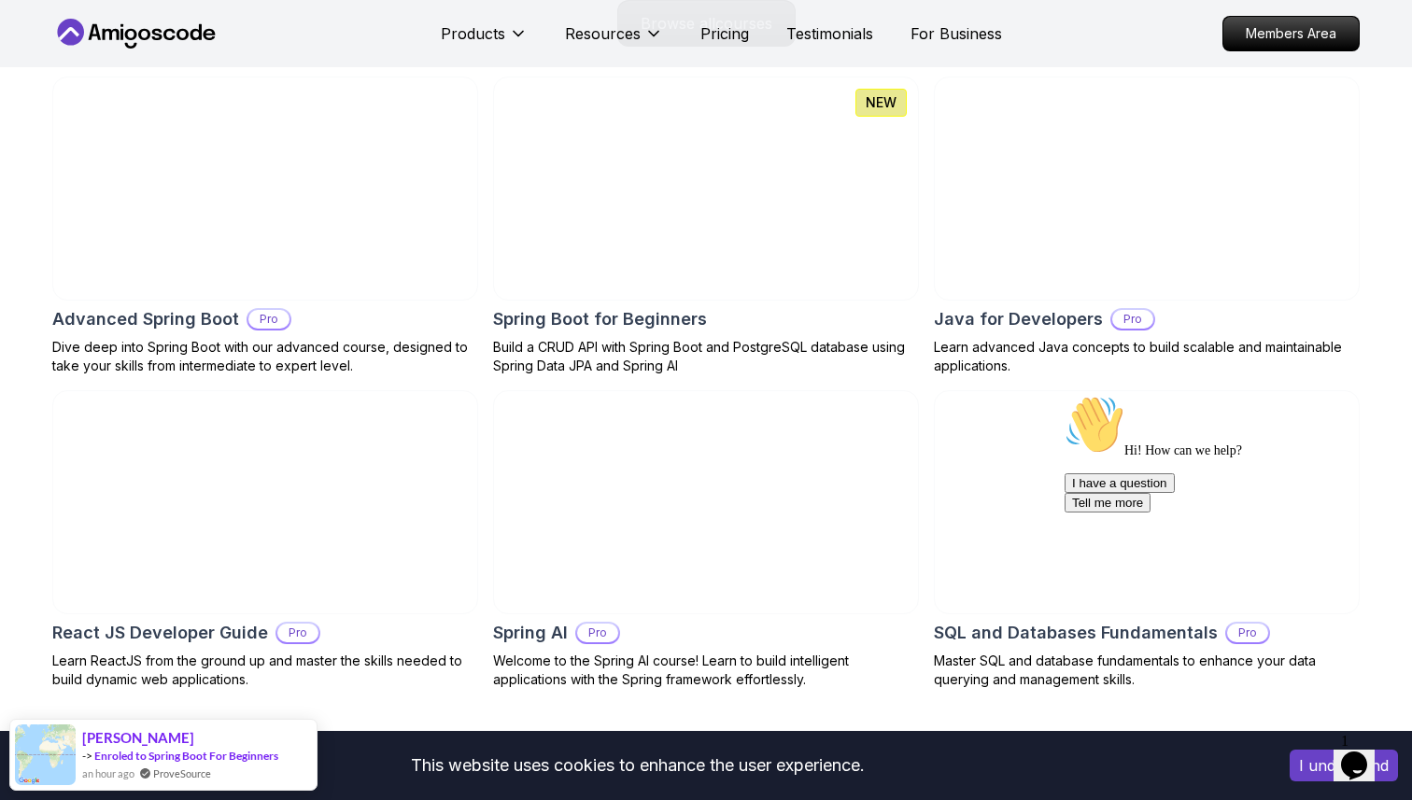
scroll to position [2006, 0]
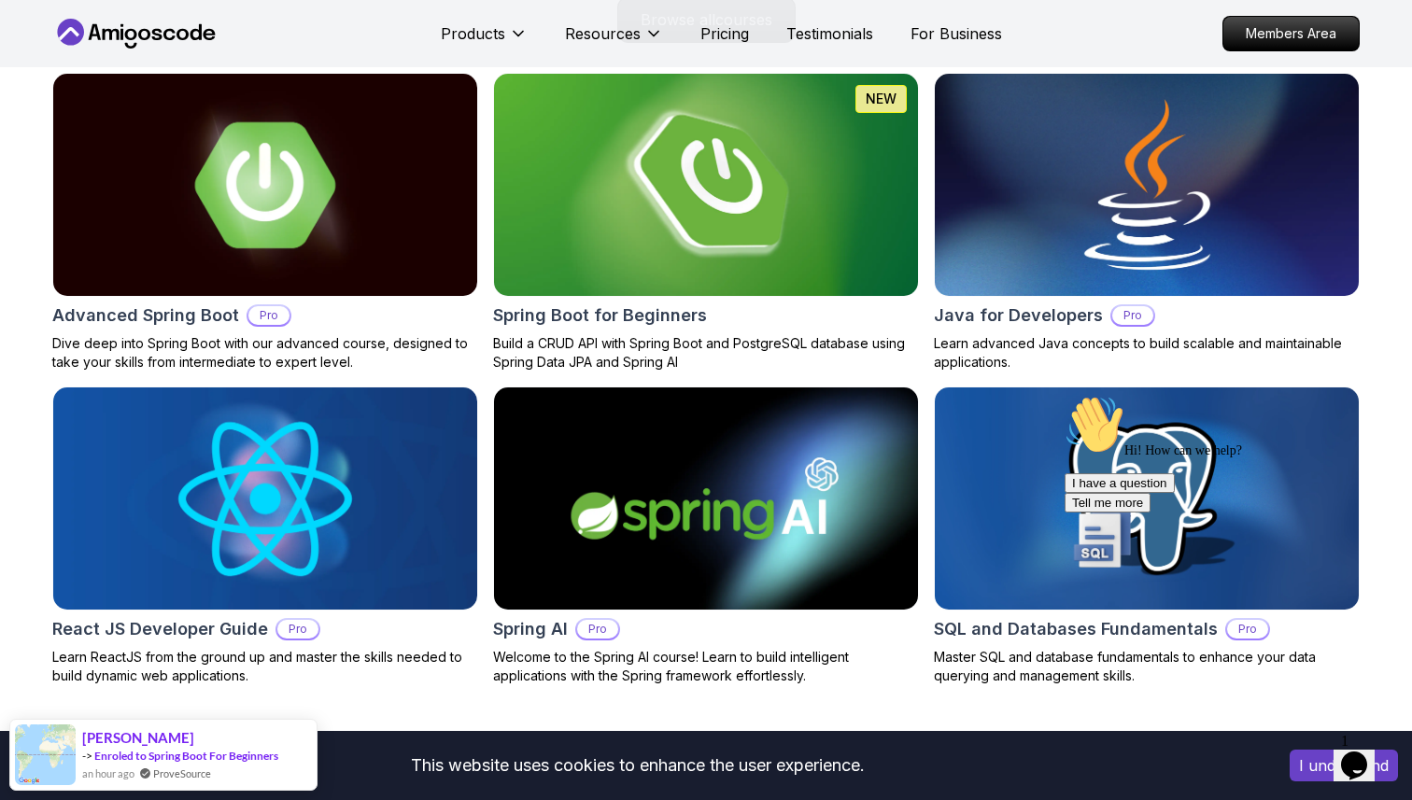
click at [746, 259] on img at bounding box center [706, 184] width 445 height 233
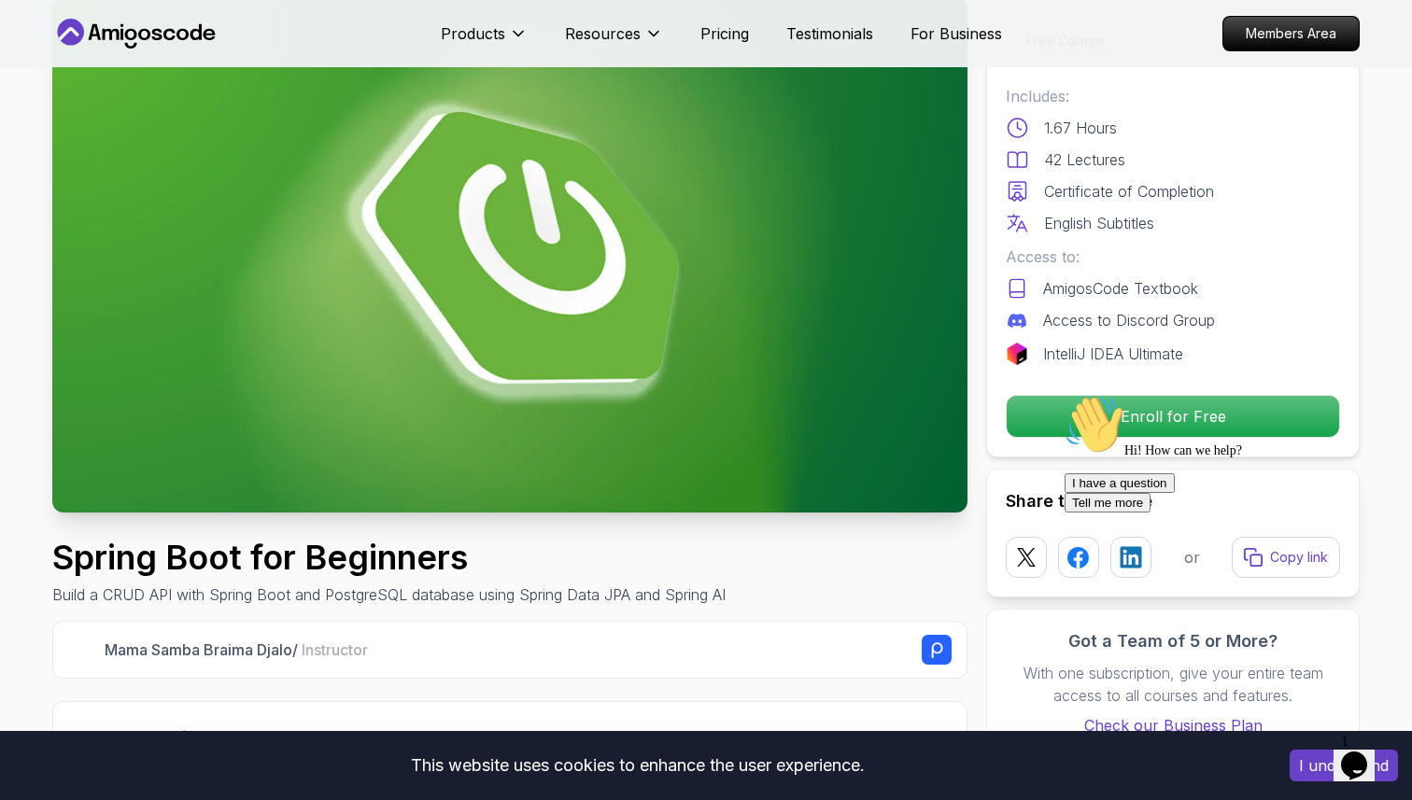
scroll to position [117, 0]
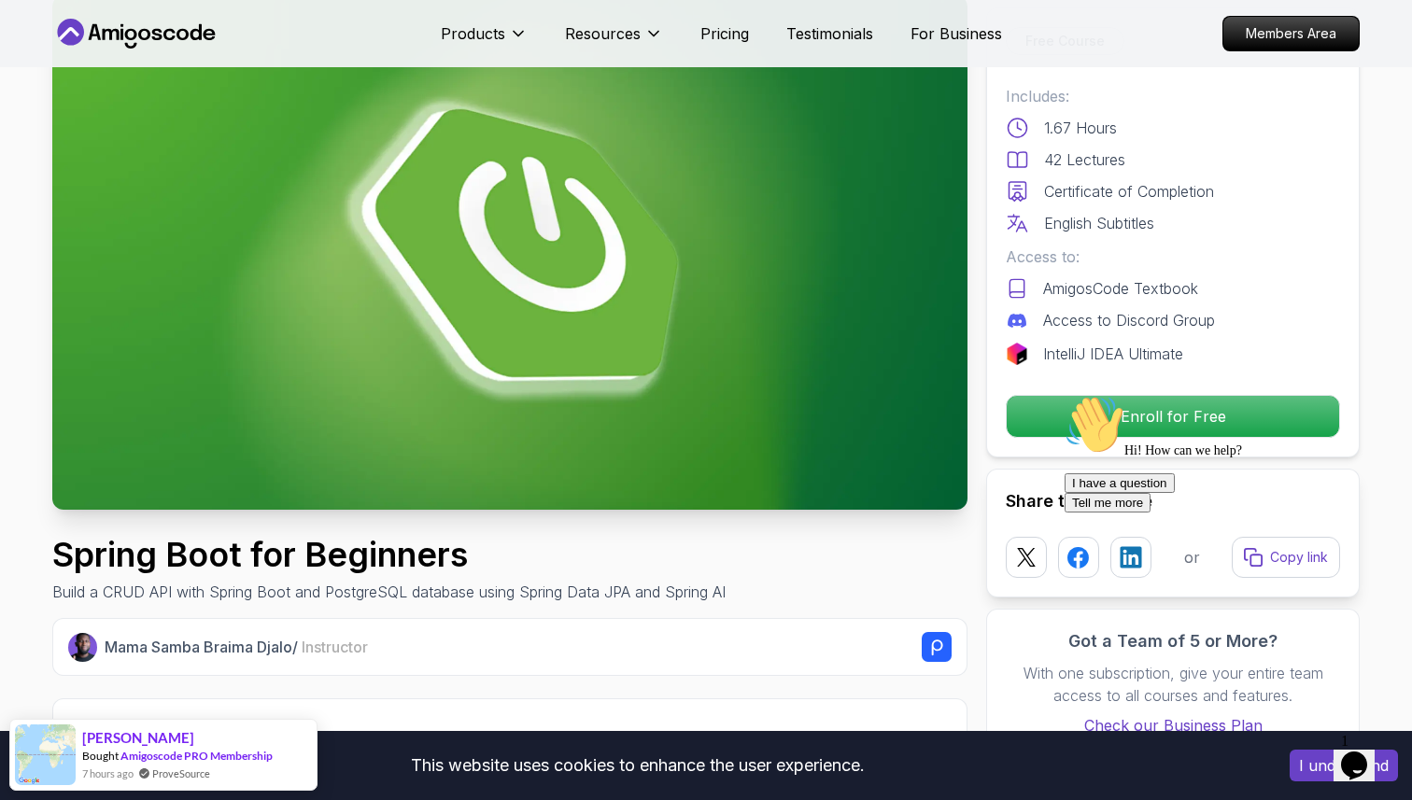
click at [1109, 420] on div "Hi! How can we help? I have a question Tell me more" at bounding box center [1232, 454] width 336 height 118
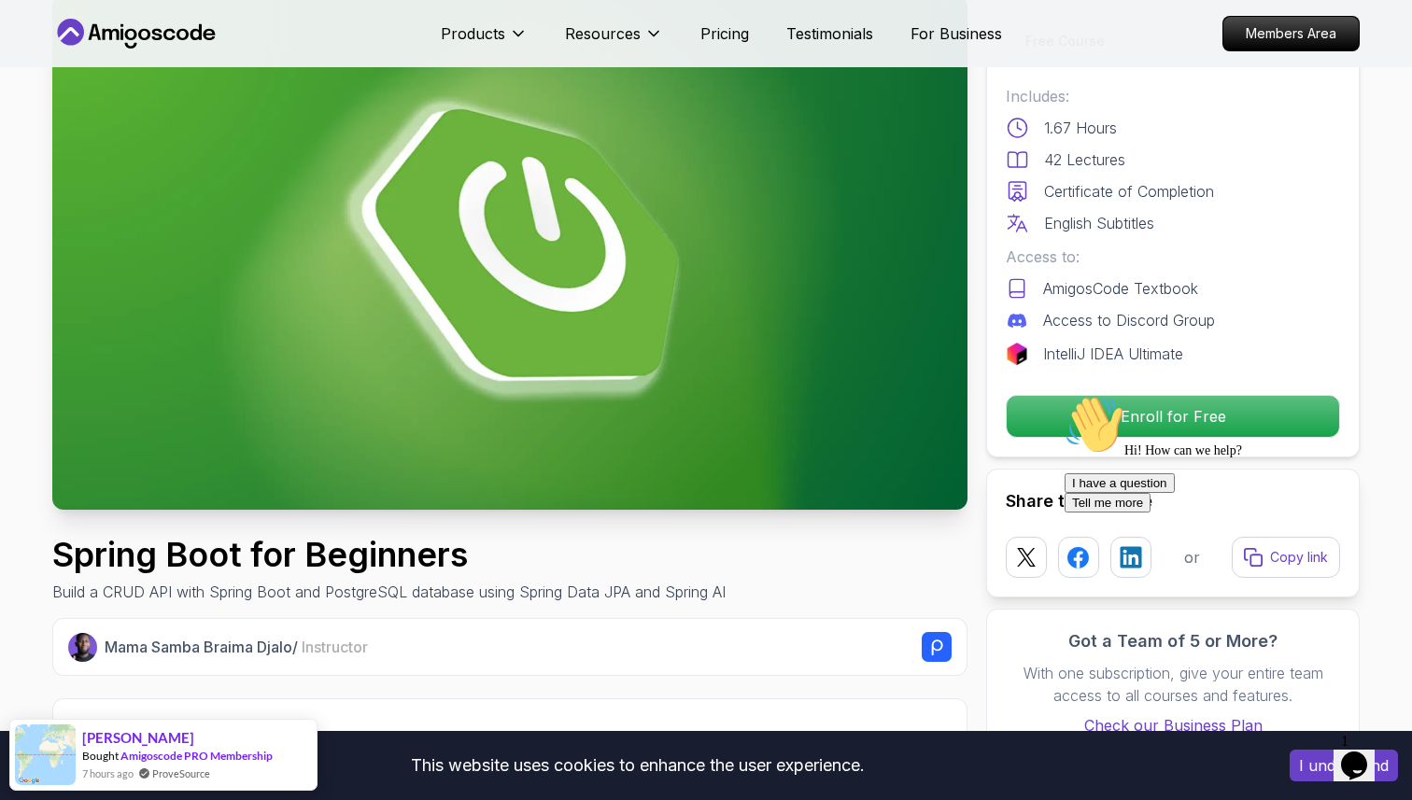
scroll to position [0, 0]
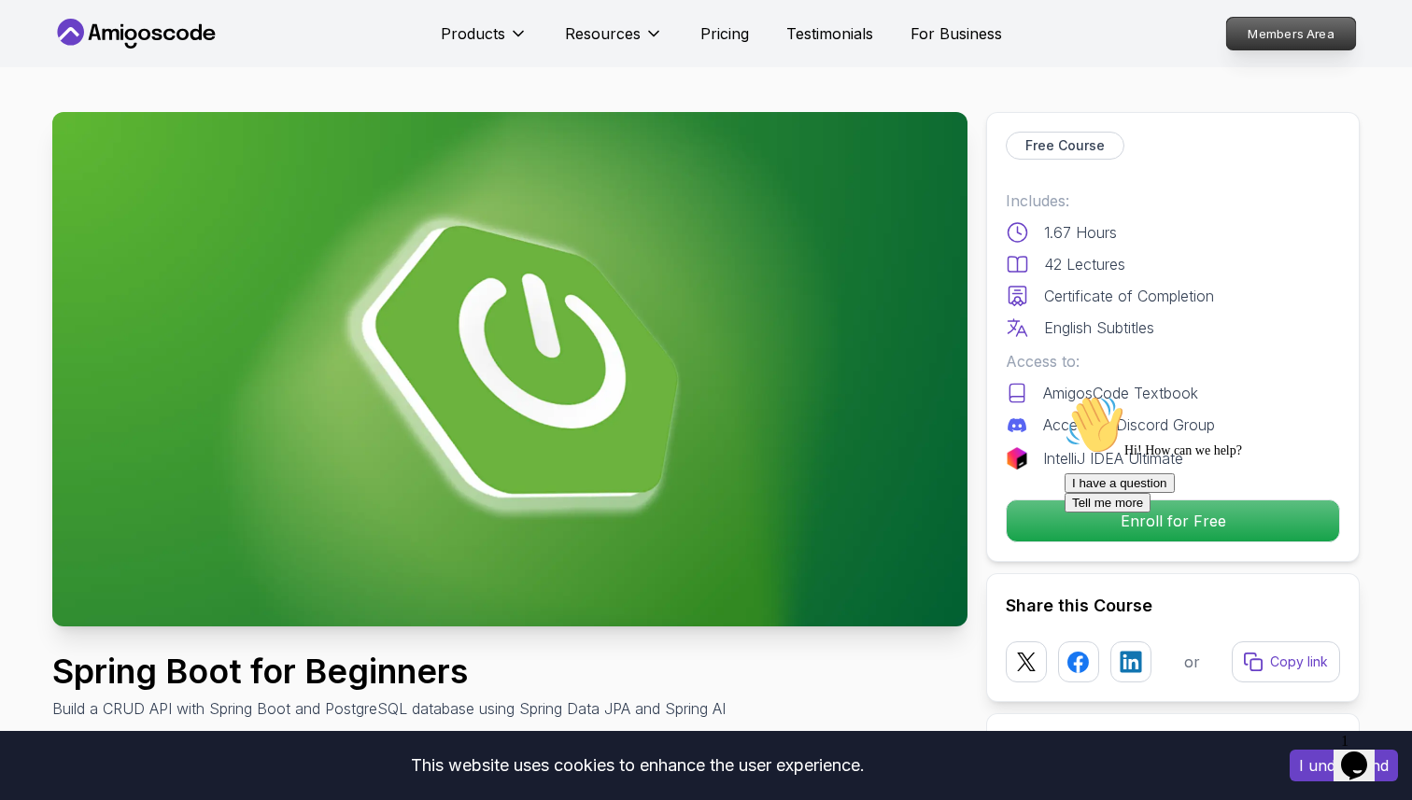
click at [1290, 25] on p "Members Area" at bounding box center [1291, 34] width 129 height 32
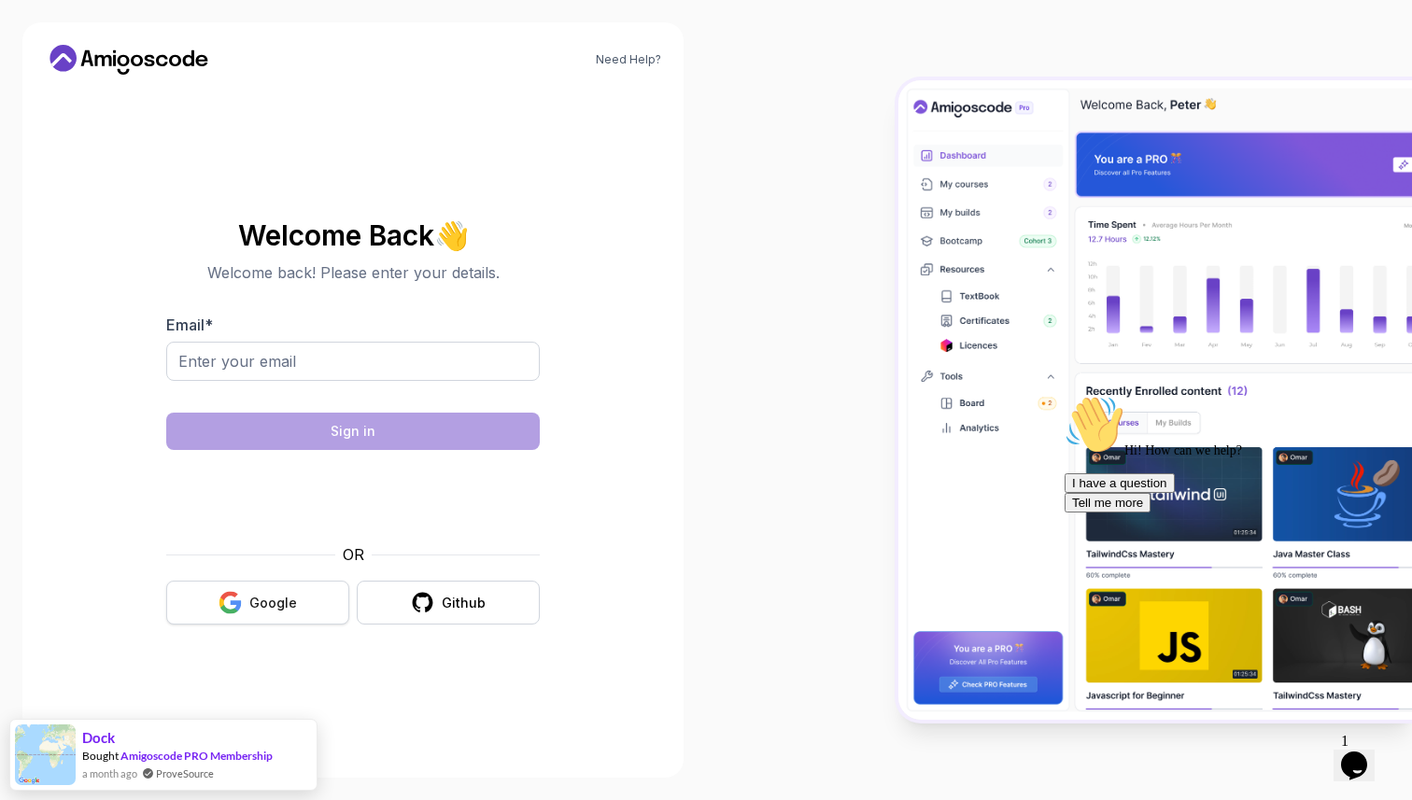
click at [212, 605] on button "Google" at bounding box center [257, 603] width 183 height 44
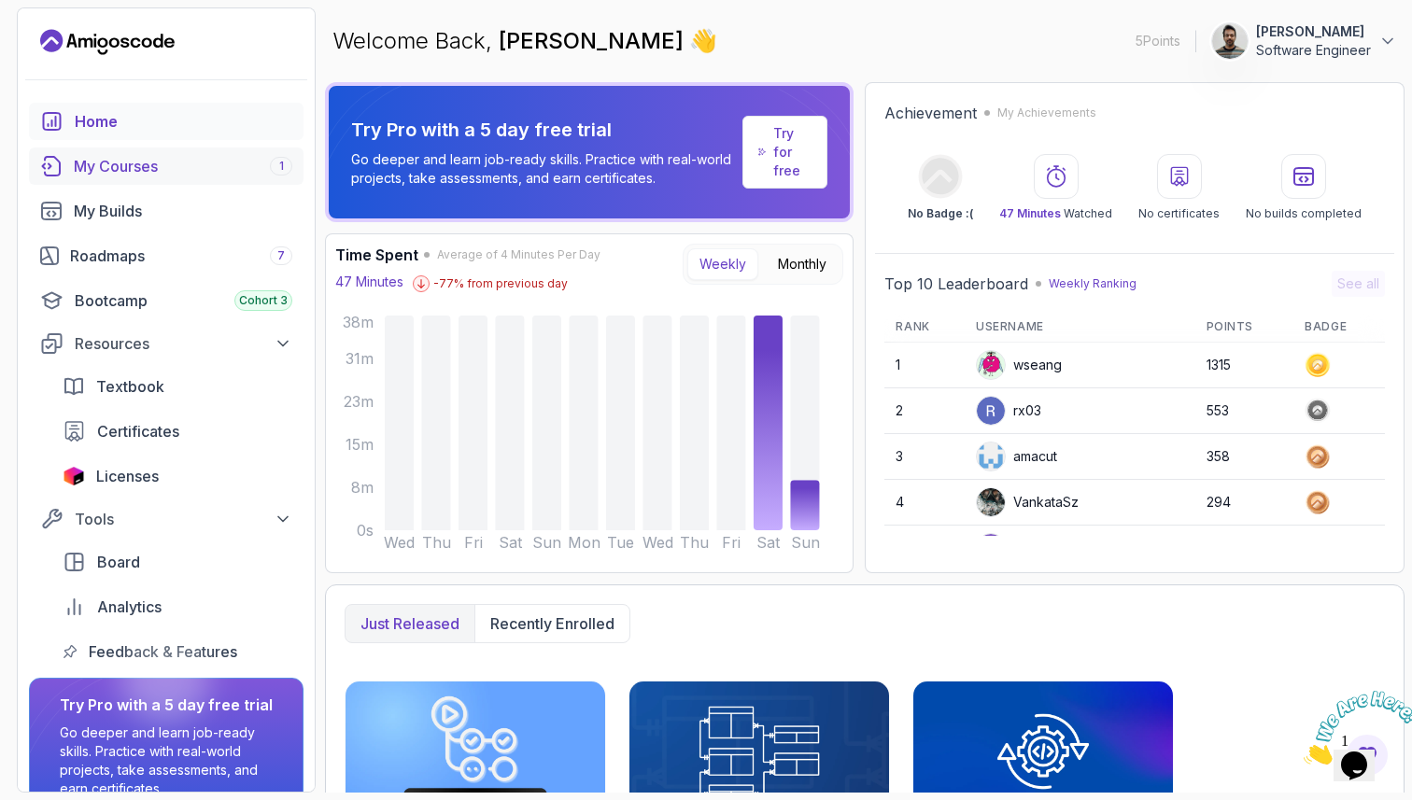
click at [129, 168] on div "My Courses 1" at bounding box center [183, 166] width 218 height 22
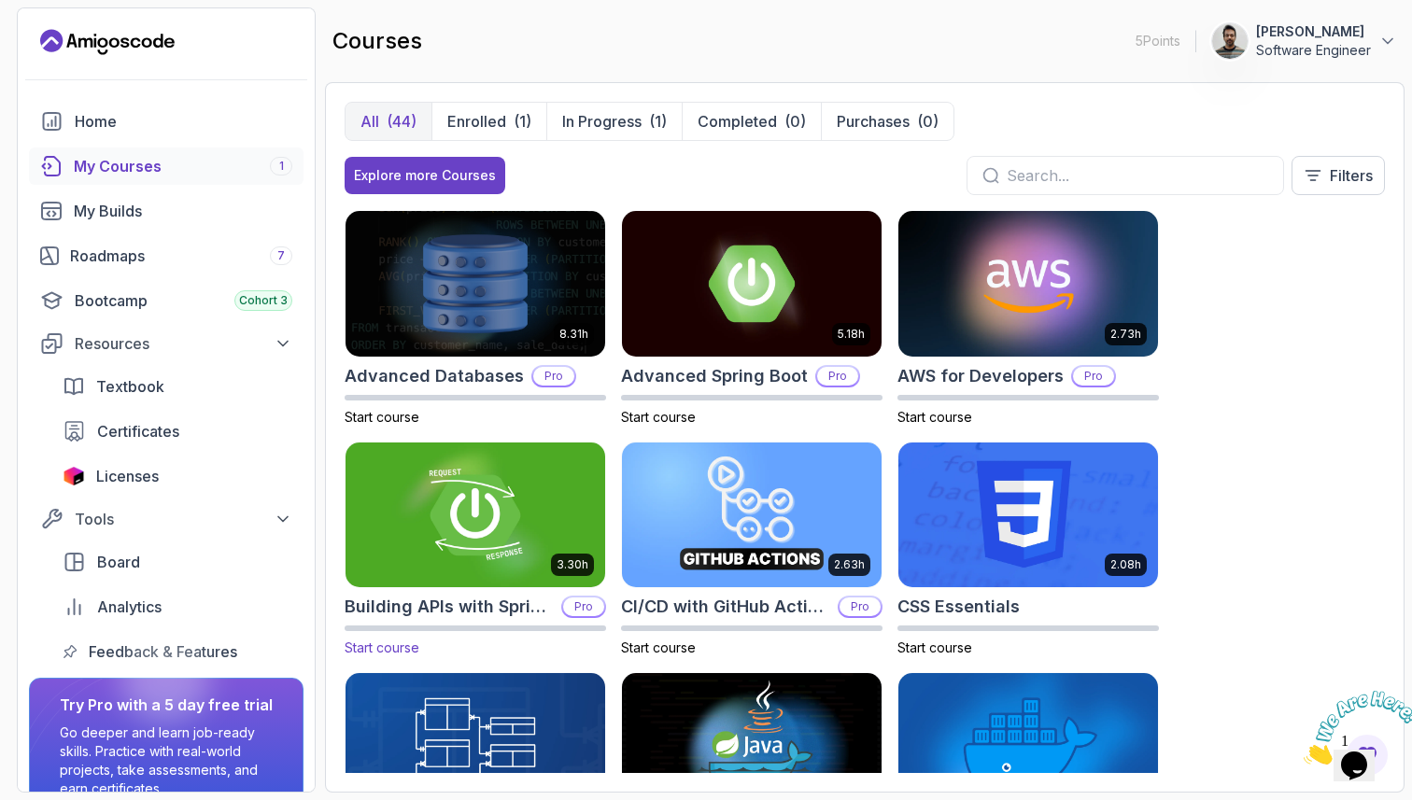
scroll to position [20, 0]
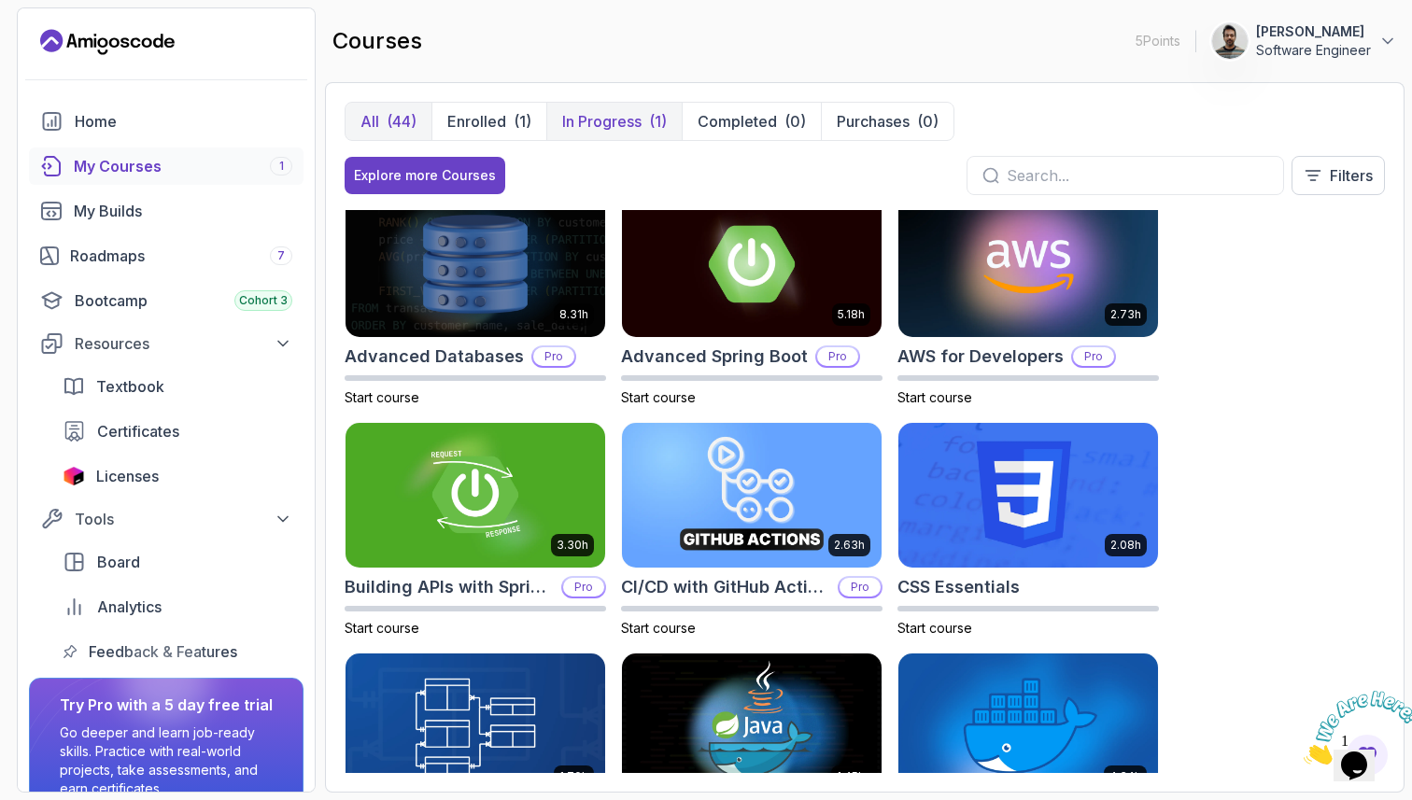
click at [598, 120] on p "In Progress" at bounding box center [601, 121] width 79 height 22
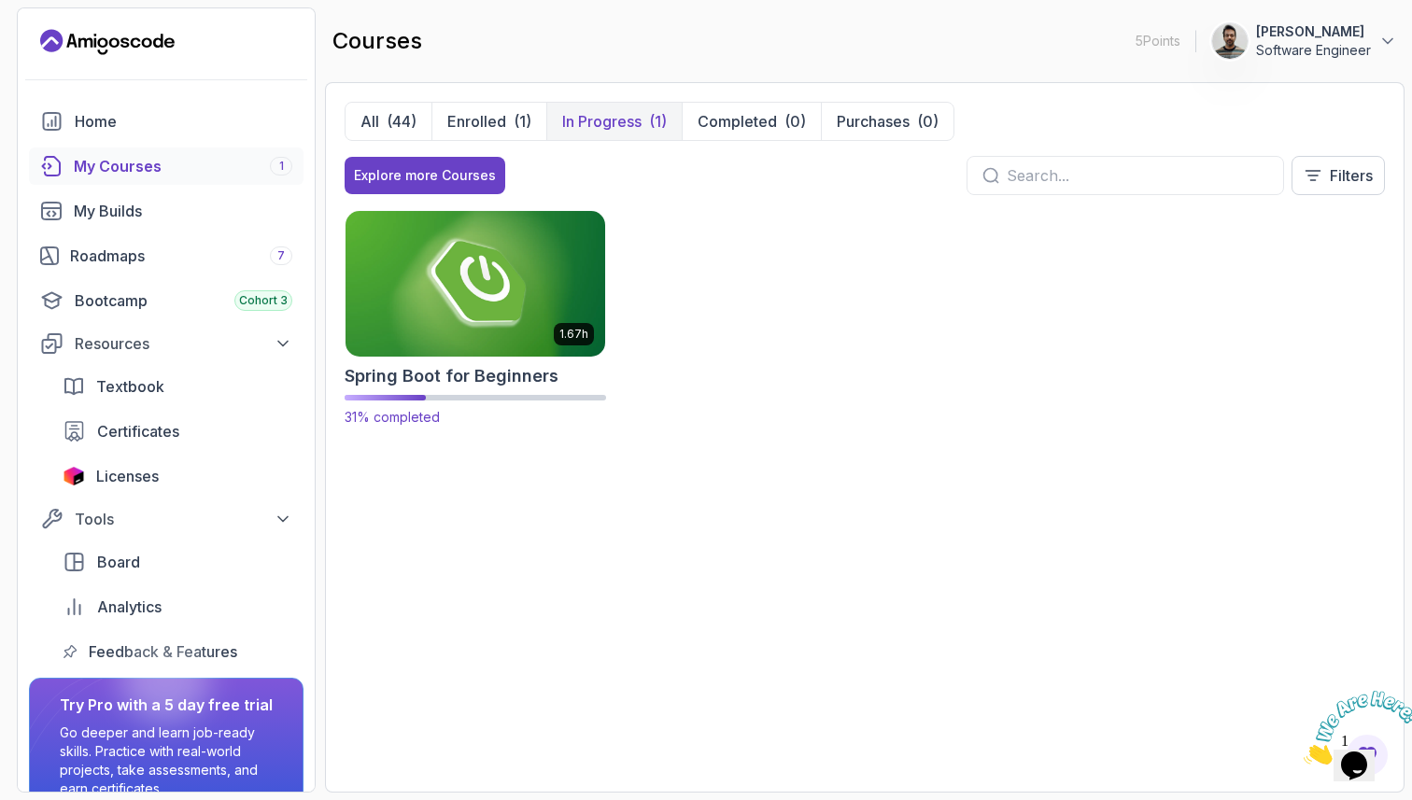
click at [499, 278] on img at bounding box center [475, 283] width 273 height 152
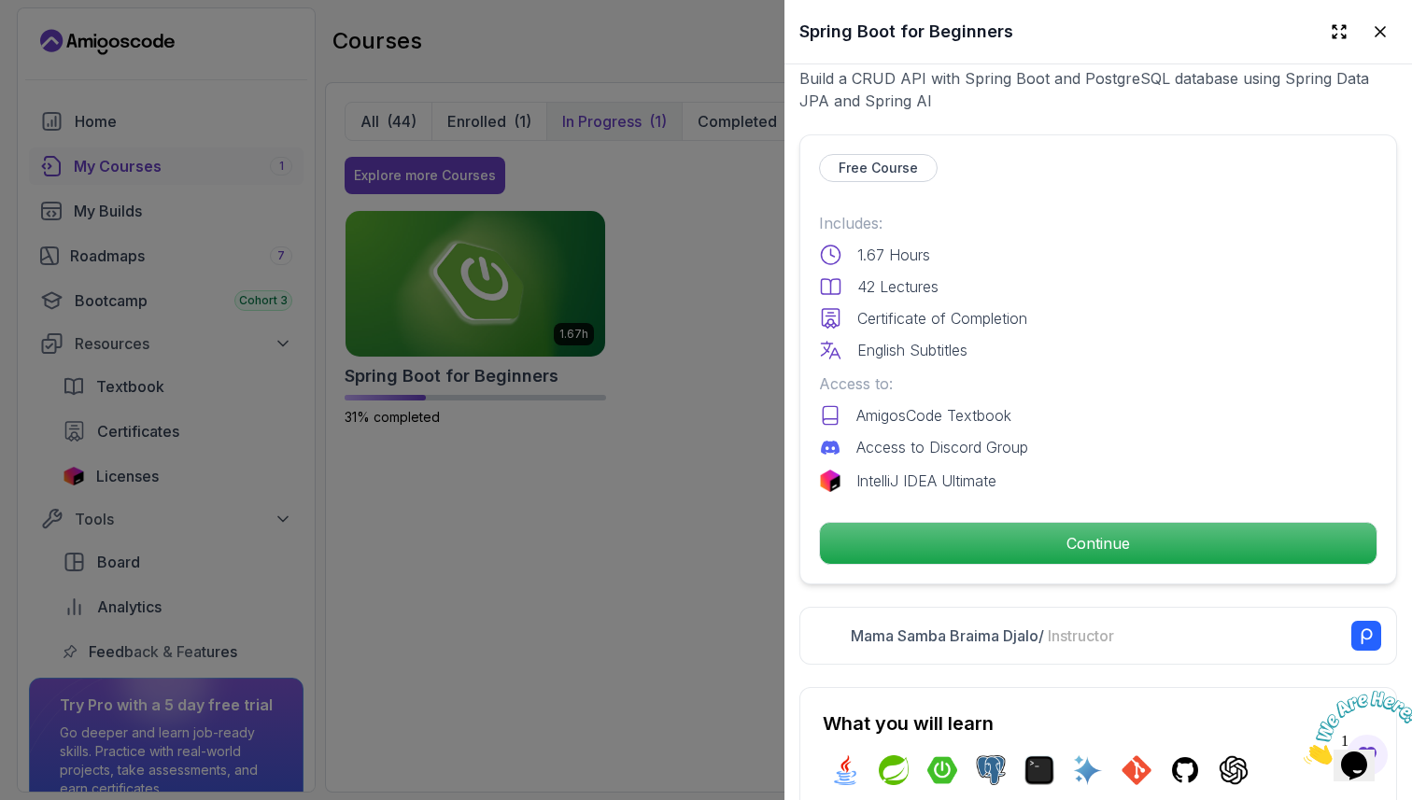
scroll to position [370, 0]
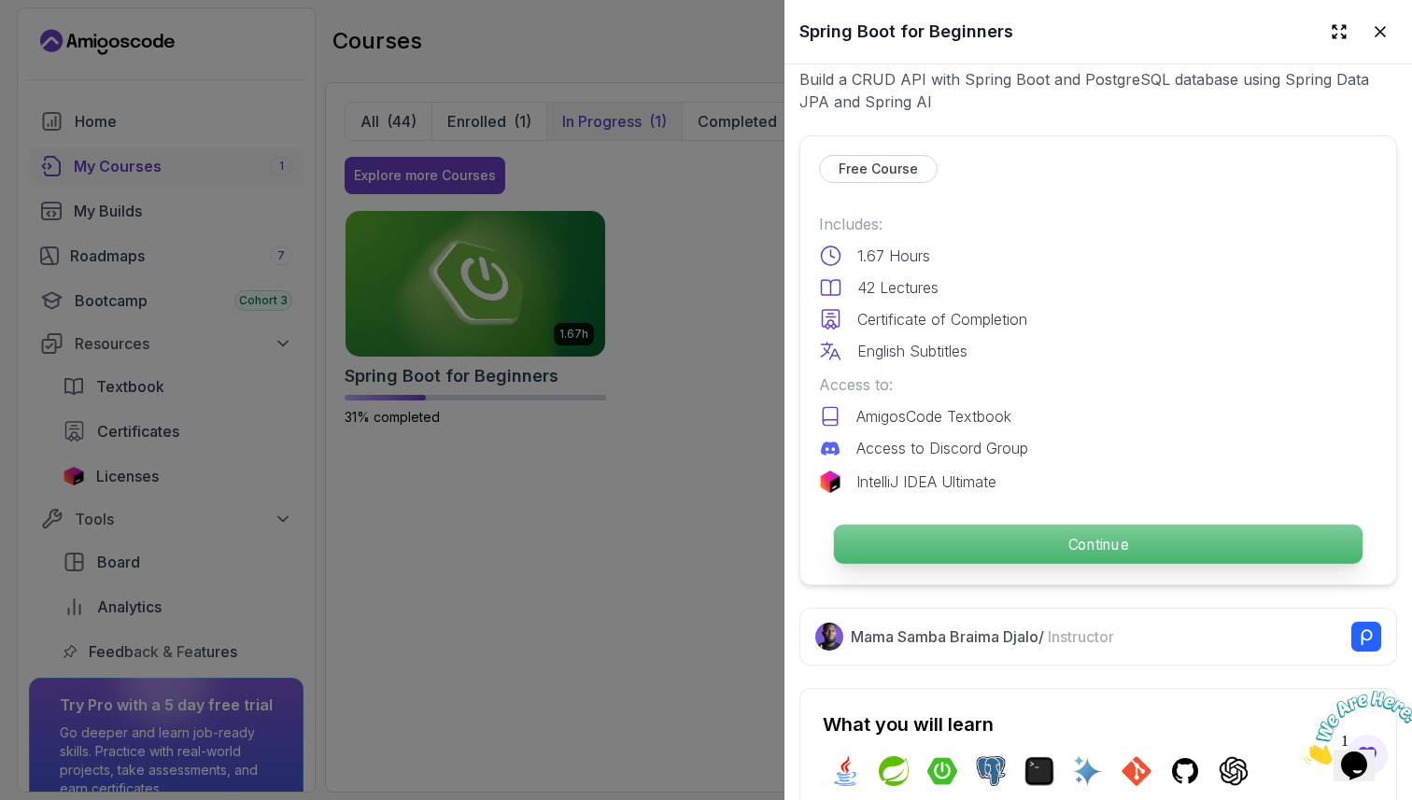
click at [920, 549] on p "Continue" at bounding box center [1098, 544] width 528 height 39
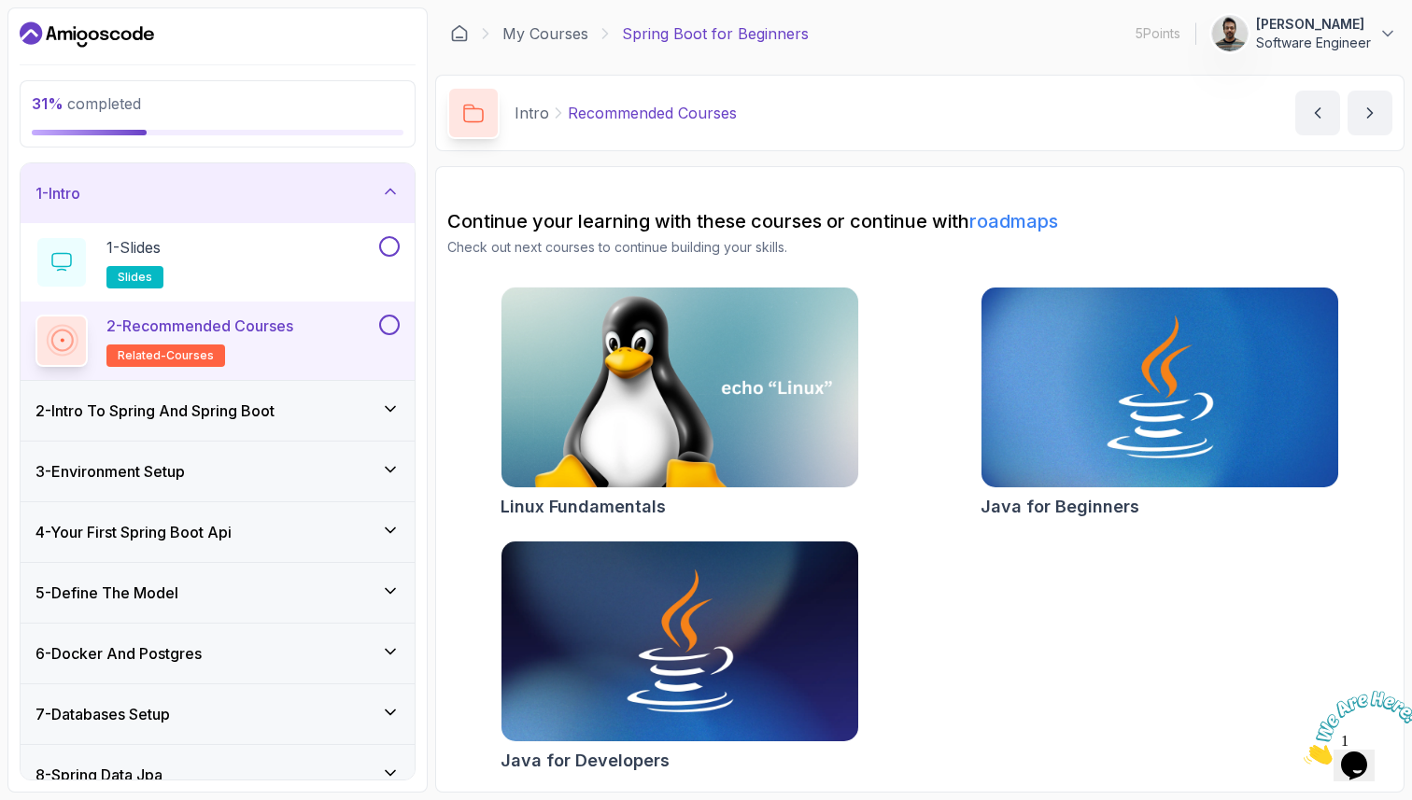
click at [367, 663] on div "6 - Docker And Postgres" at bounding box center [217, 653] width 364 height 22
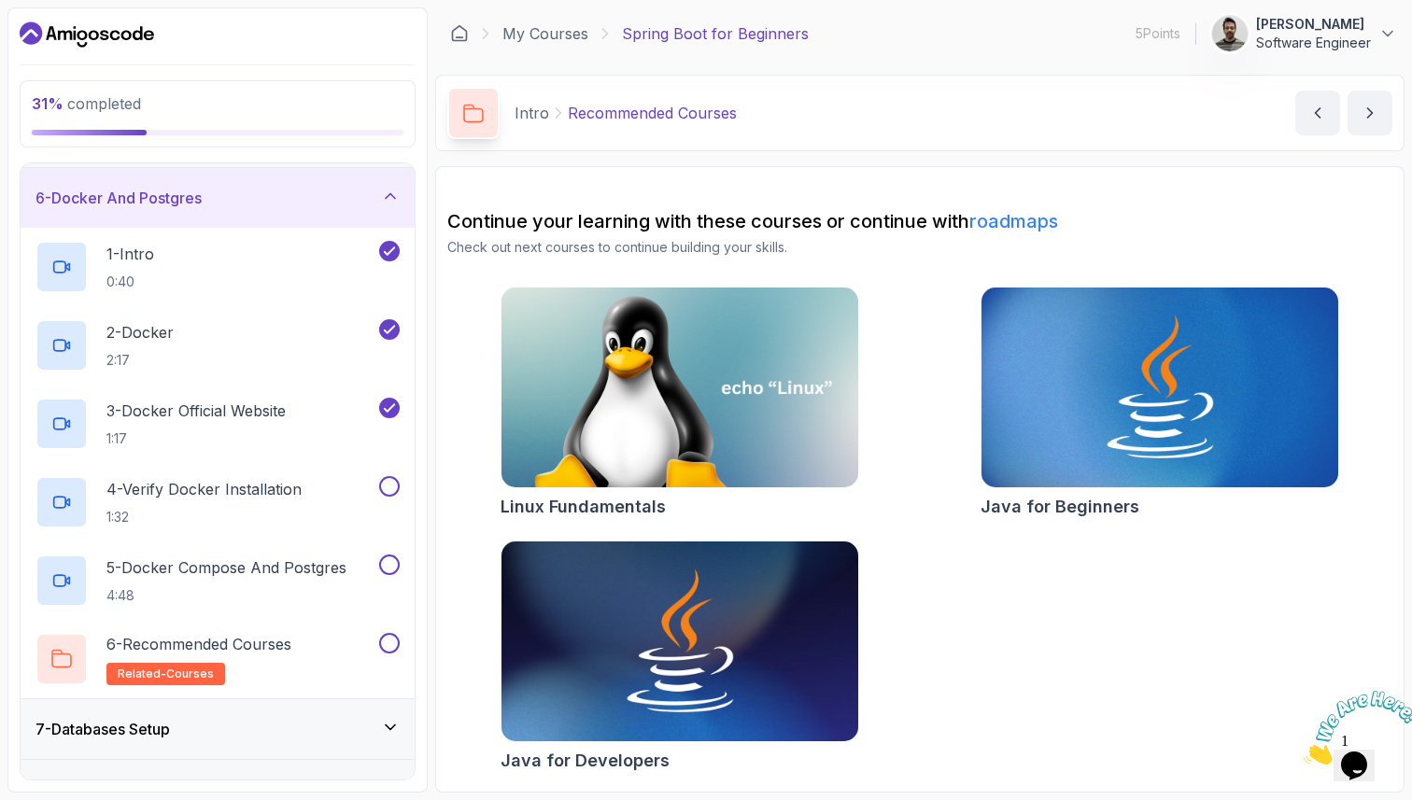
scroll to position [300, 0]
click at [151, 487] on p "4 - Verify Docker Installation" at bounding box center [203, 488] width 195 height 22
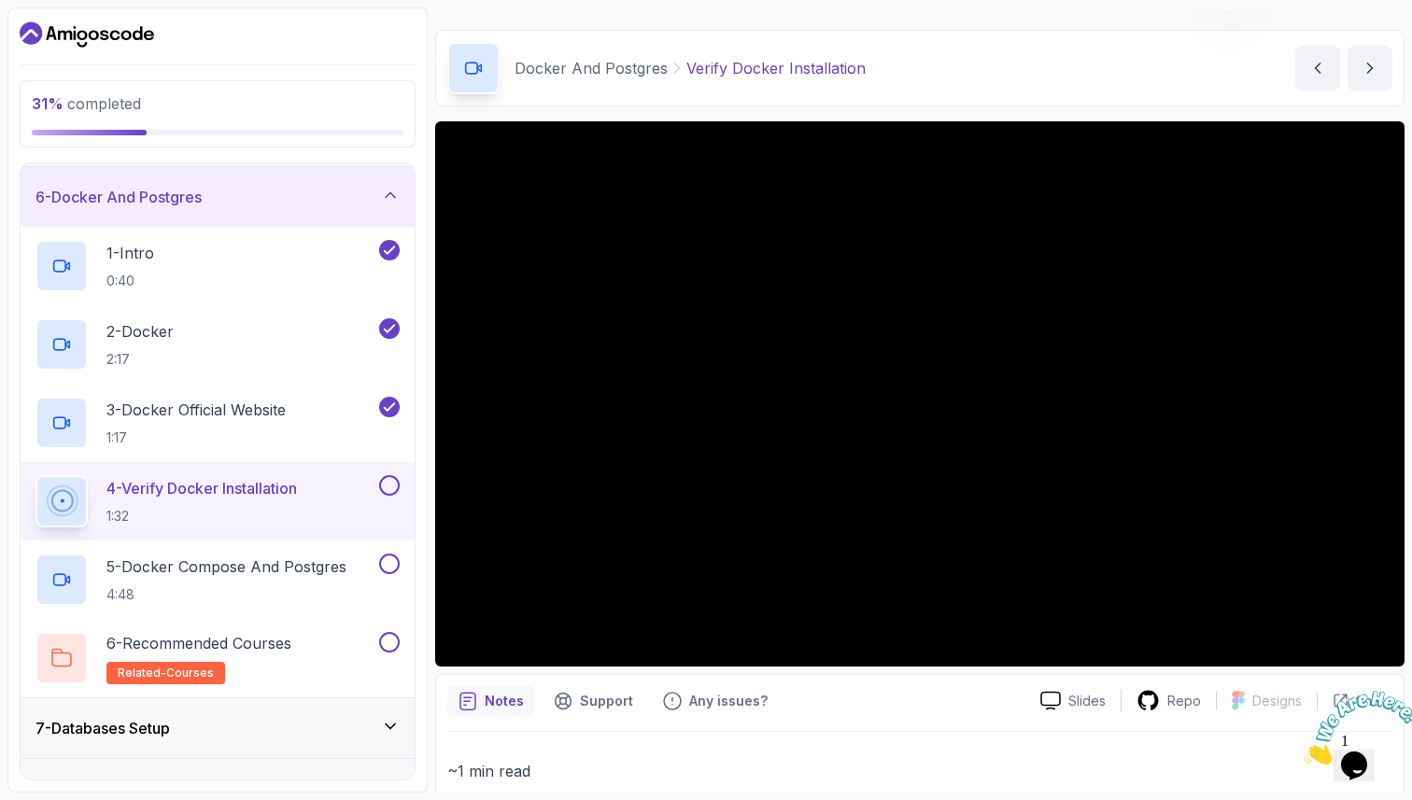
scroll to position [53, 0]
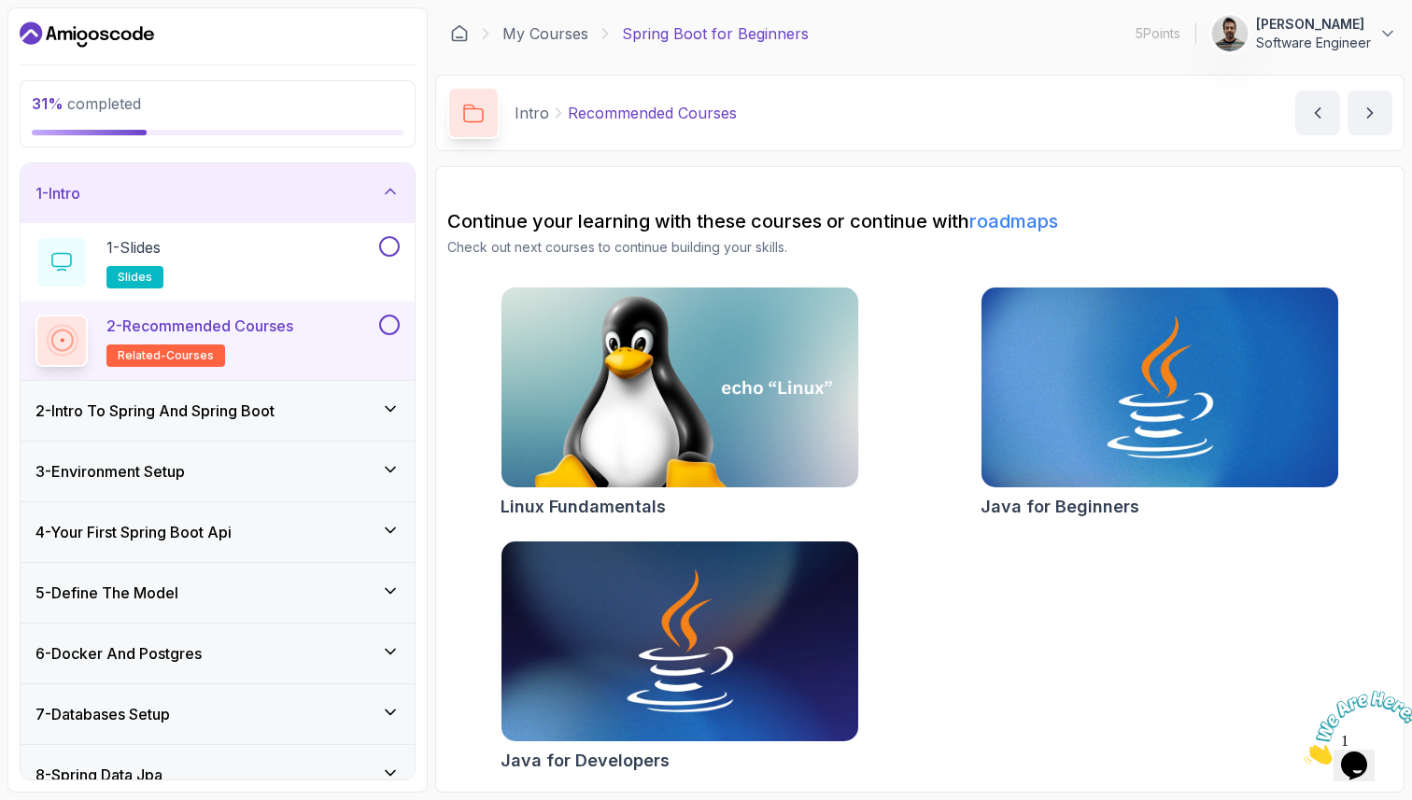
click at [959, 25] on div "My Courses Spring Boot for Beginners 5 Points 1 Zubair Rehman Software Engineer" at bounding box center [919, 33] width 969 height 52
click at [881, 143] on div "Intro Recommended Courses Recommended Courses by nelson" at bounding box center [919, 113] width 969 height 77
click at [977, 27] on div "My Courses Spring Boot for Beginners 5 Points 1 Zubair Rehman Software Engineer" at bounding box center [919, 33] width 969 height 52
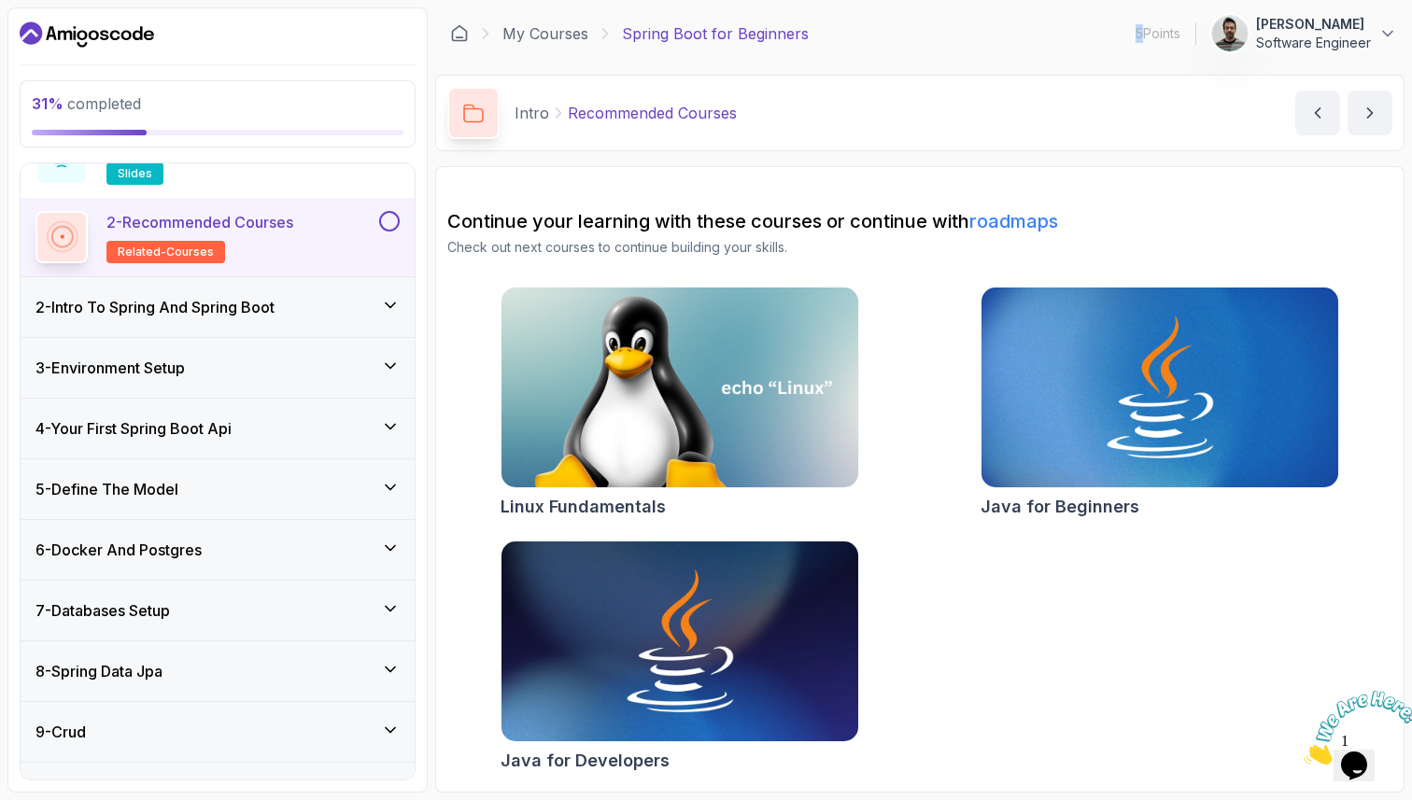
scroll to position [111, 0]
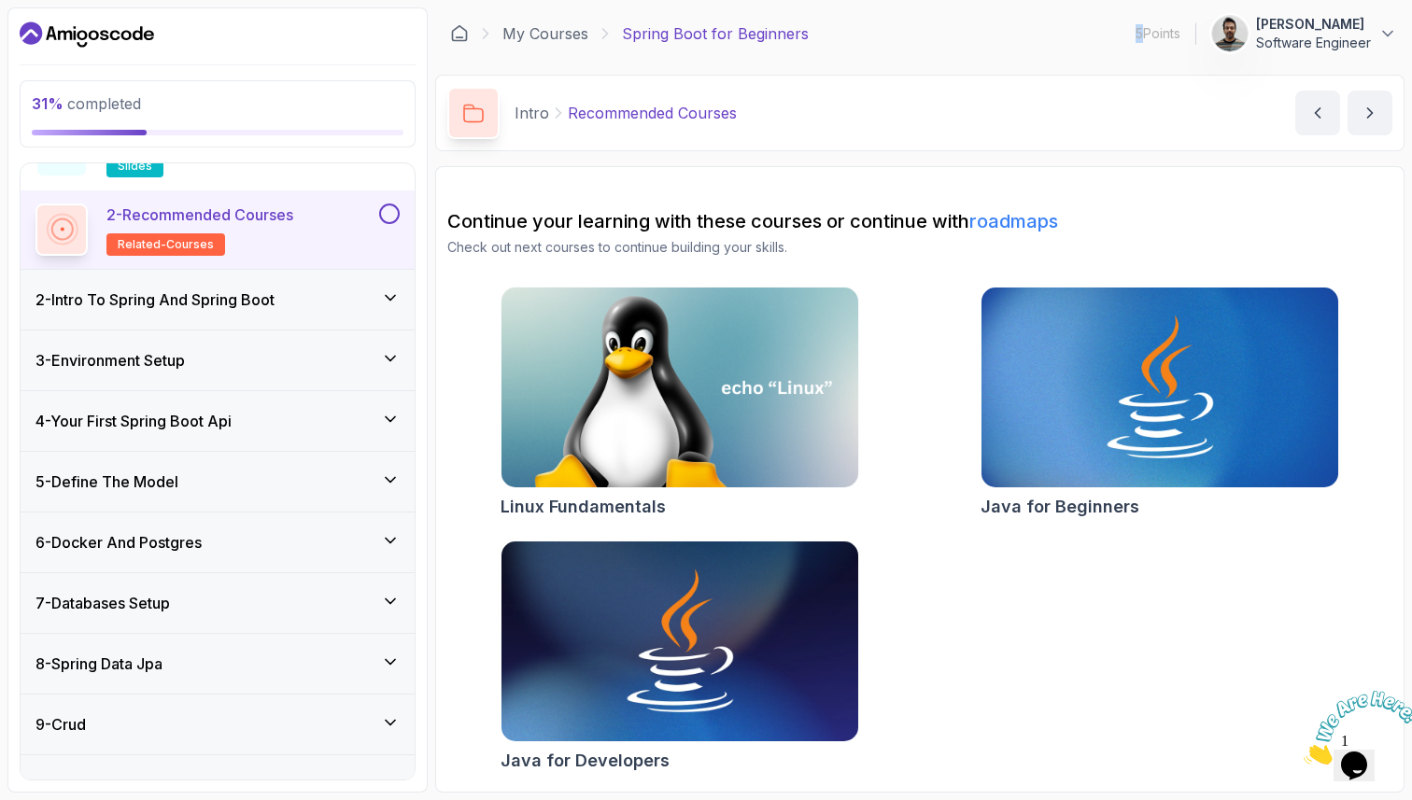
click at [152, 532] on h3 "6 - Docker And Postgres" at bounding box center [118, 542] width 166 height 22
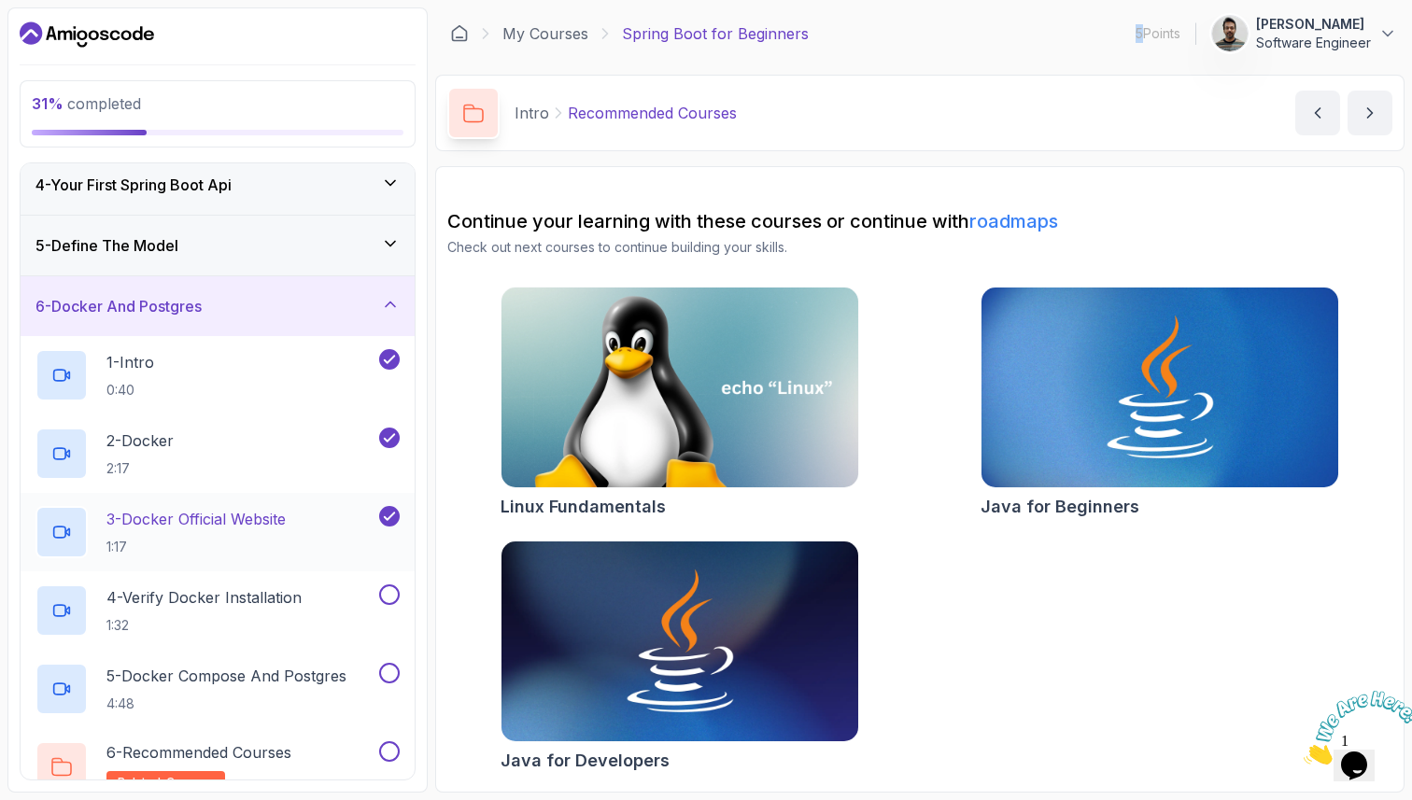
scroll to position [304, 0]
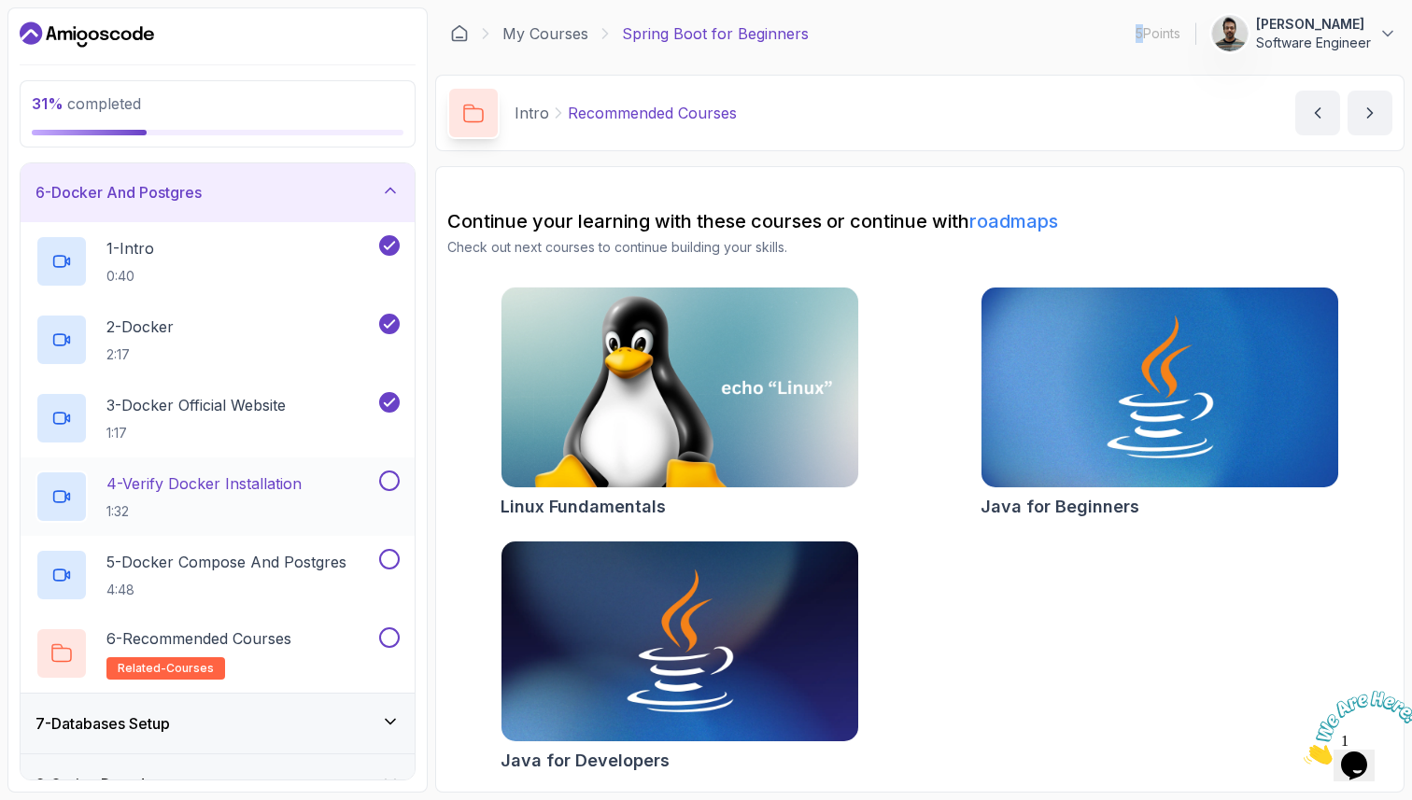
click at [227, 493] on h2 "4 - Verify Docker Installation 1:32" at bounding box center [203, 496] width 195 height 49
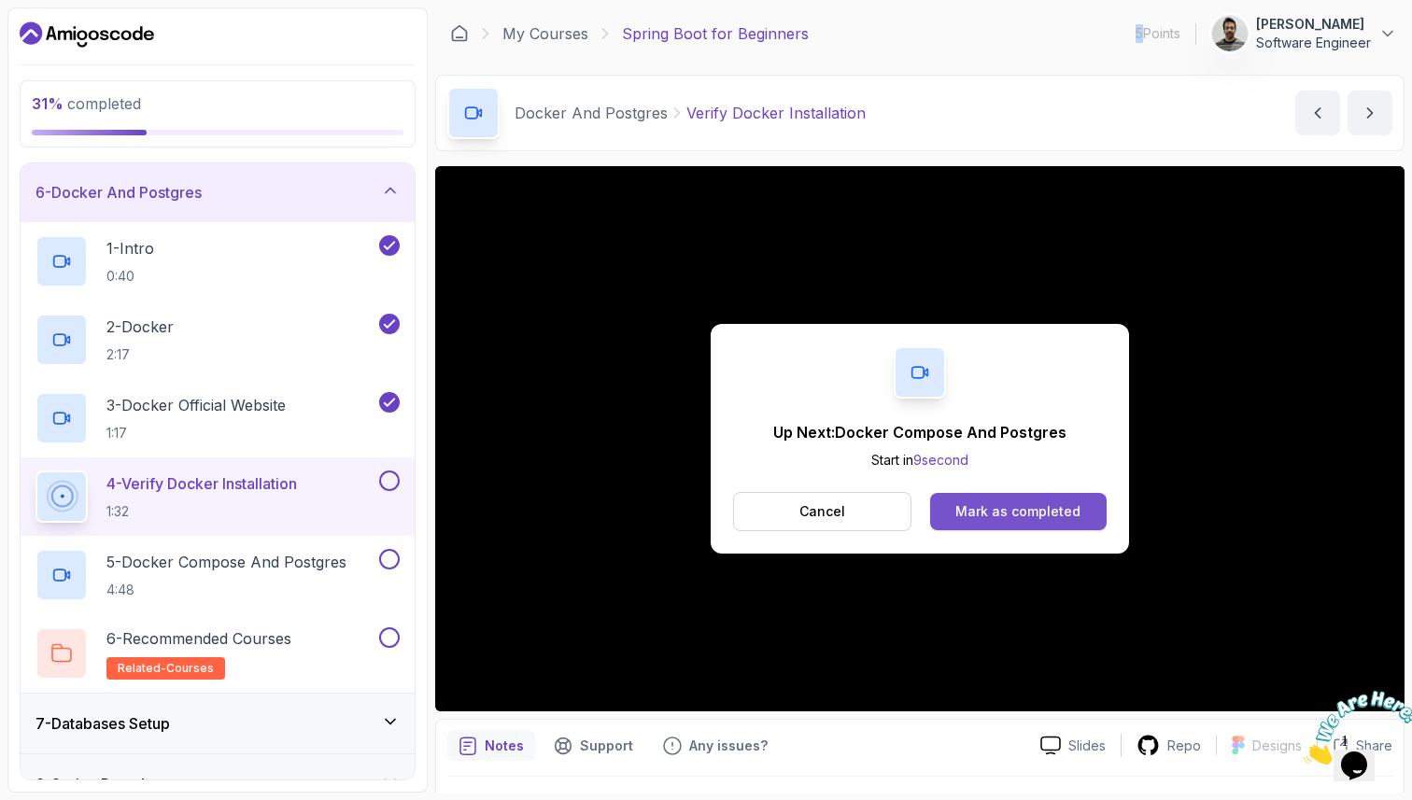
click at [981, 508] on div "Mark as completed" at bounding box center [1017, 511] width 125 height 19
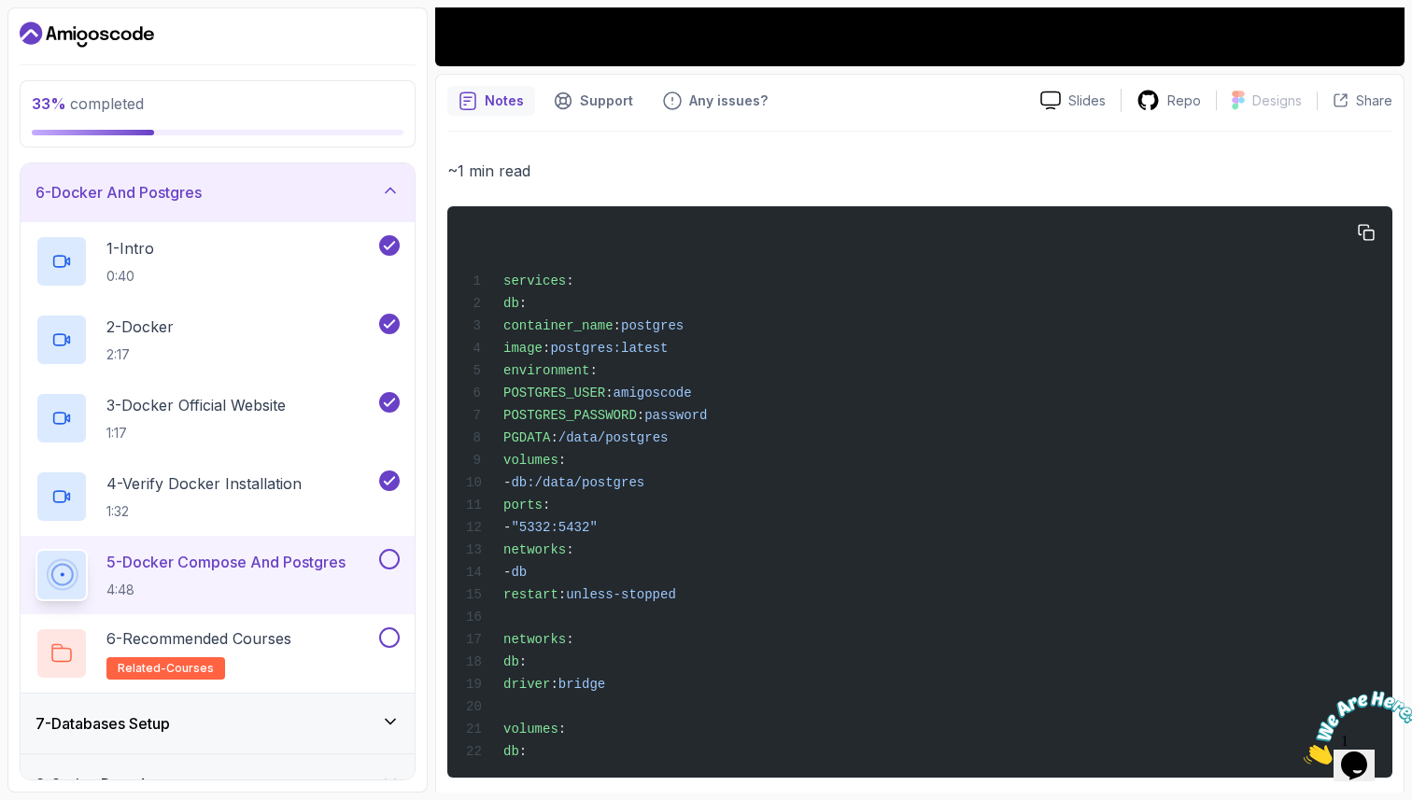
scroll to position [651, 0]
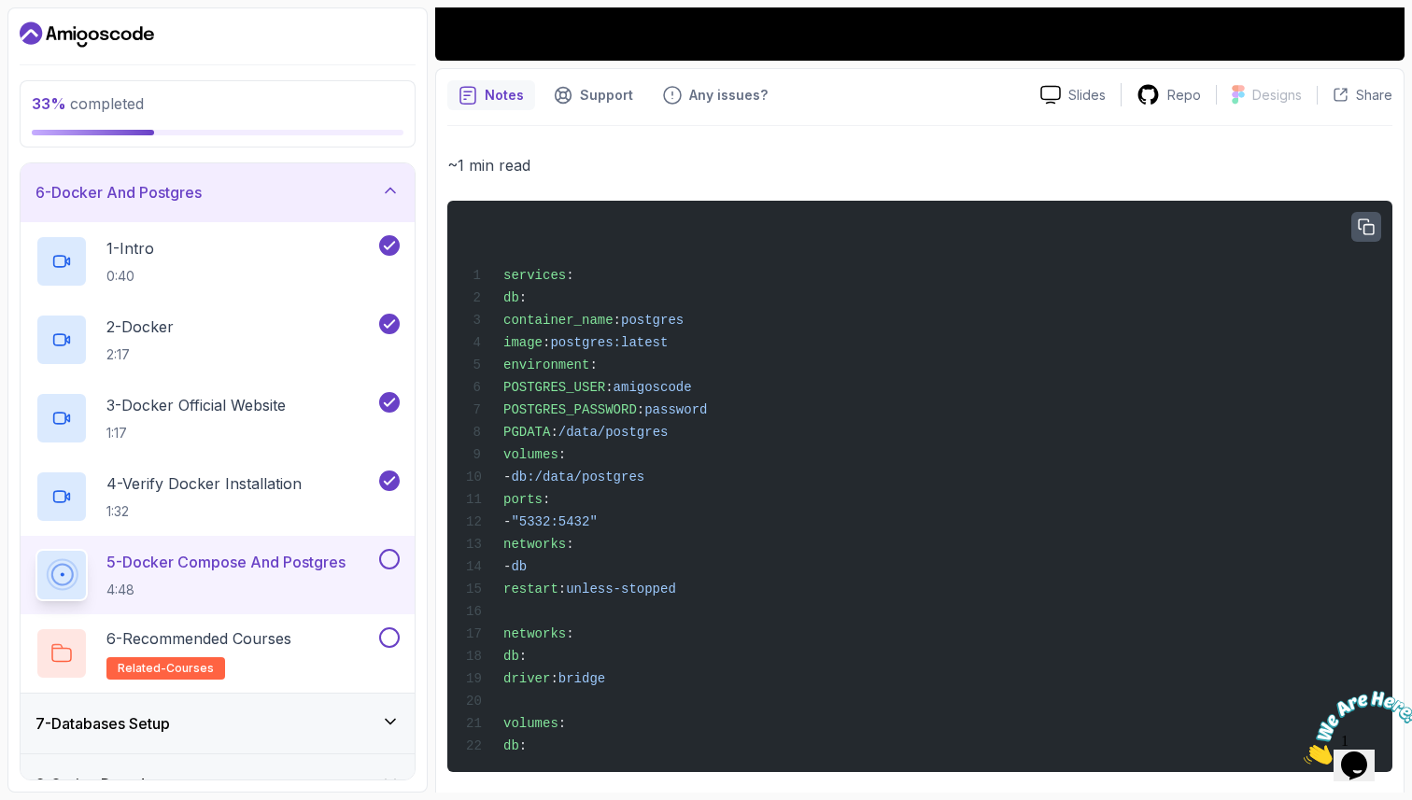
click at [1370, 222] on icon "button" at bounding box center [1365, 226] width 17 height 17
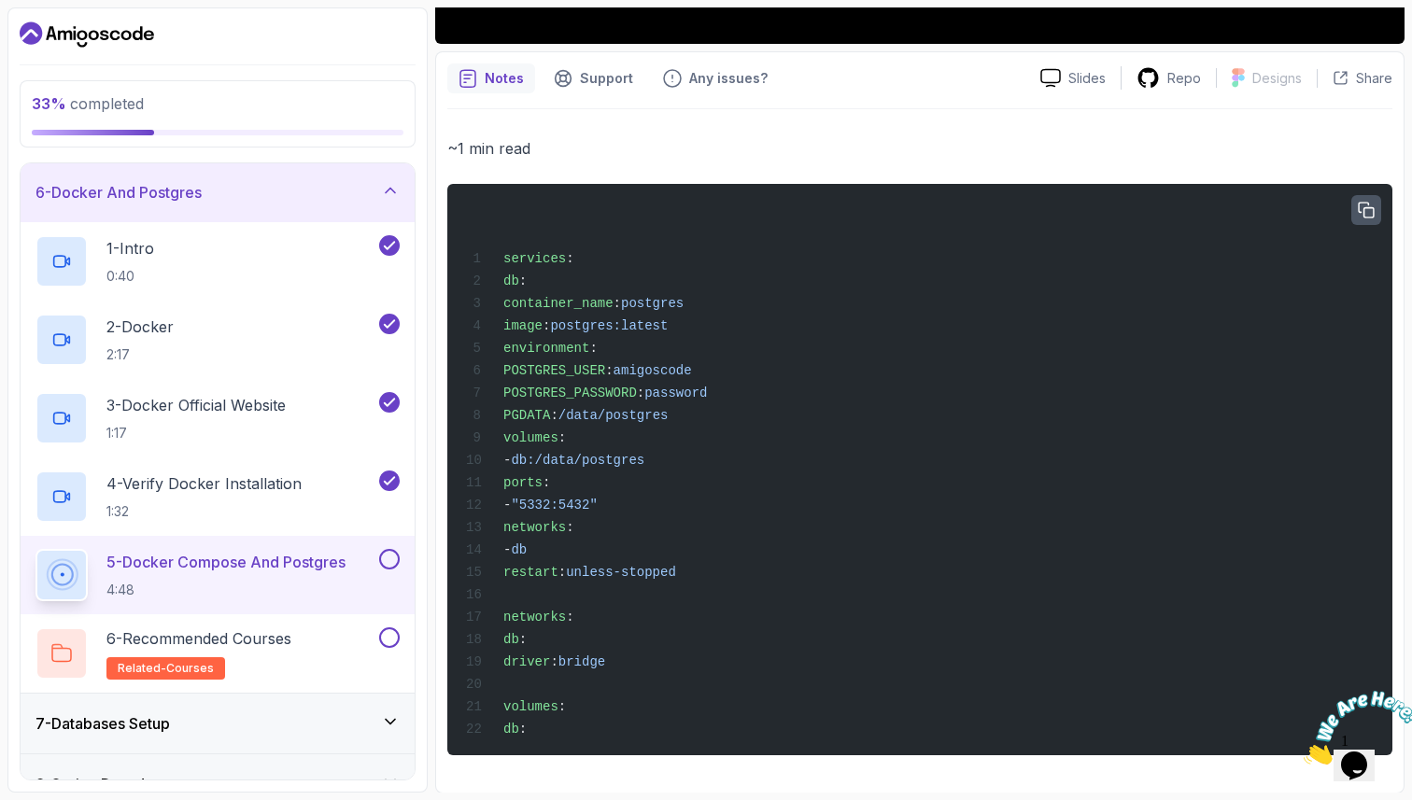
scroll to position [689, 0]
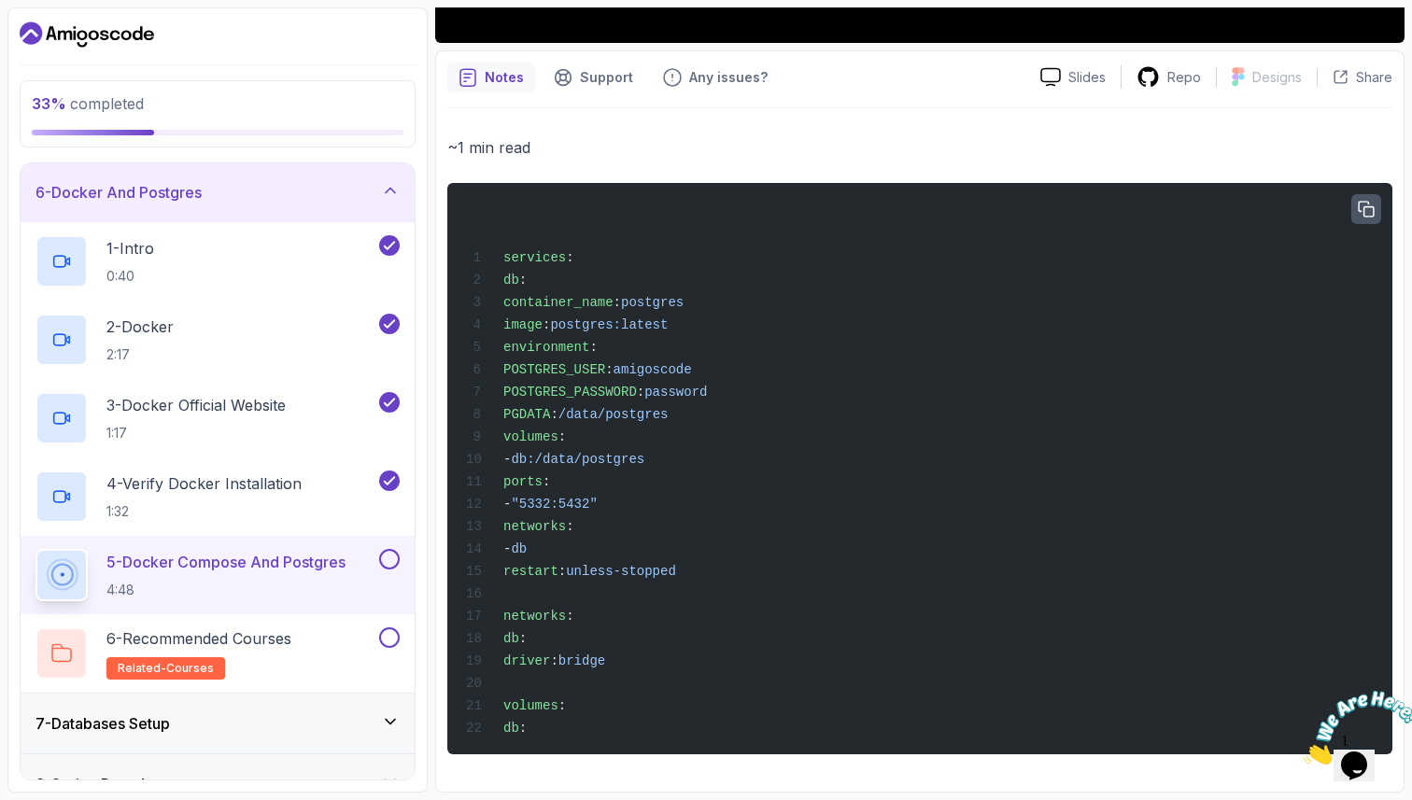
click at [1371, 201] on icon "button" at bounding box center [1365, 209] width 17 height 17
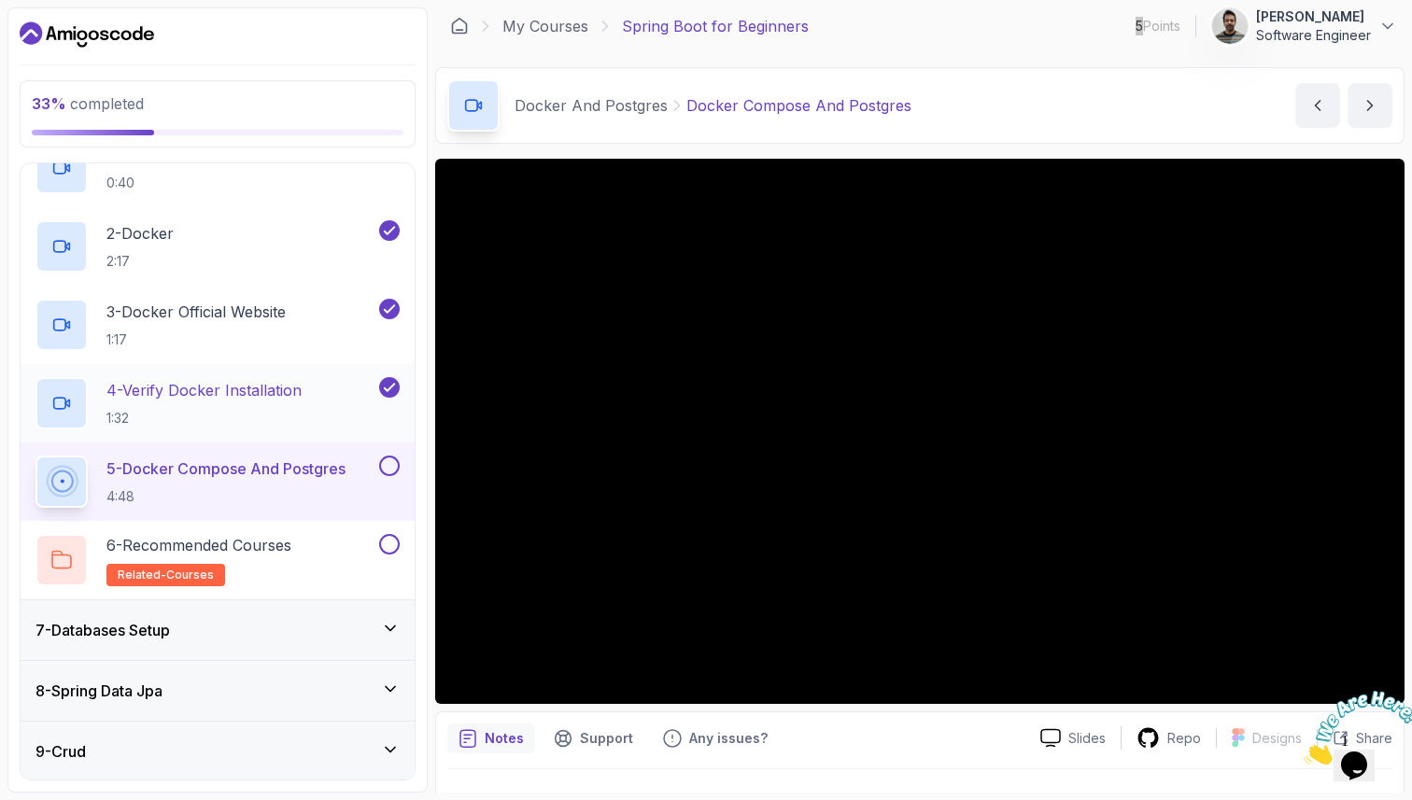
scroll to position [400, 0]
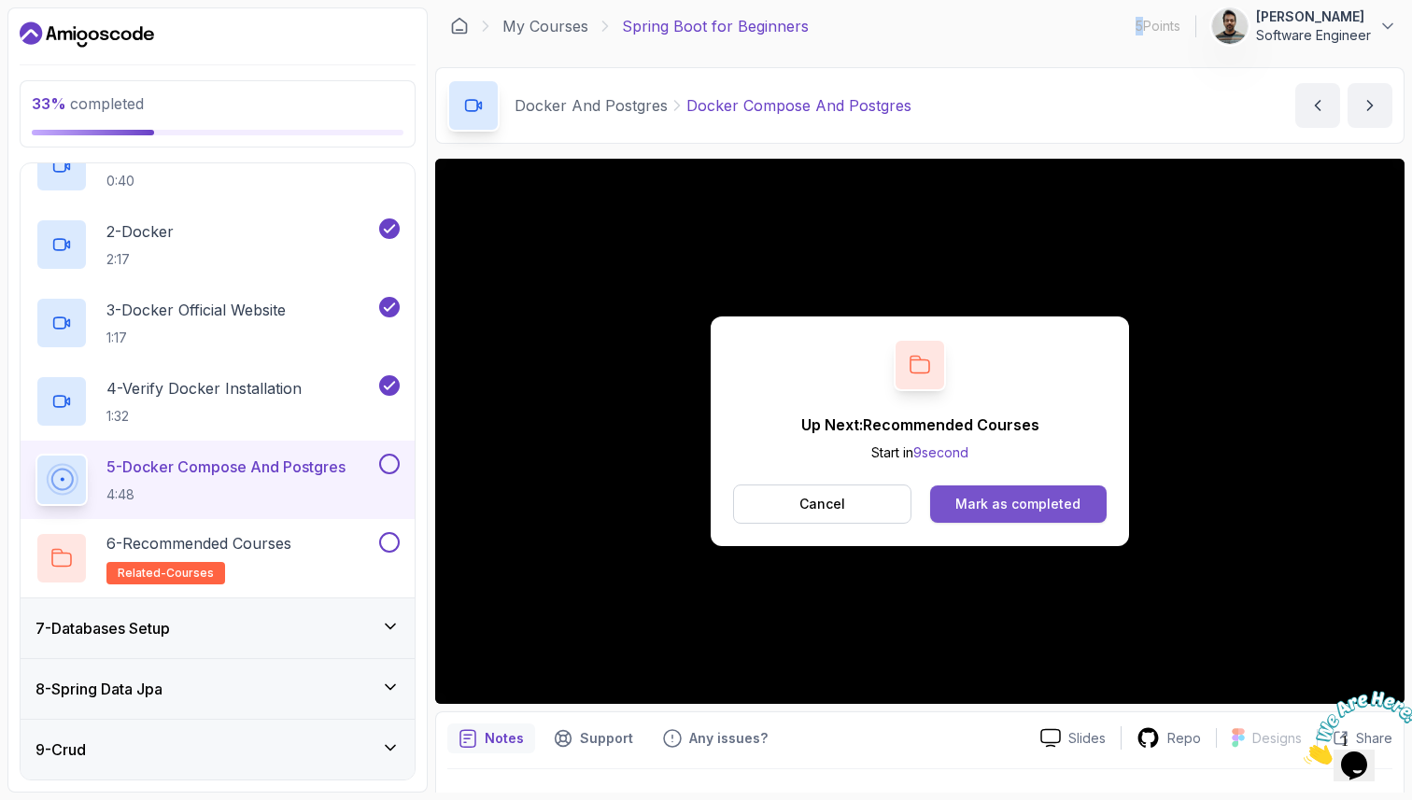
click at [1001, 501] on div "Mark as completed" at bounding box center [1017, 504] width 125 height 19
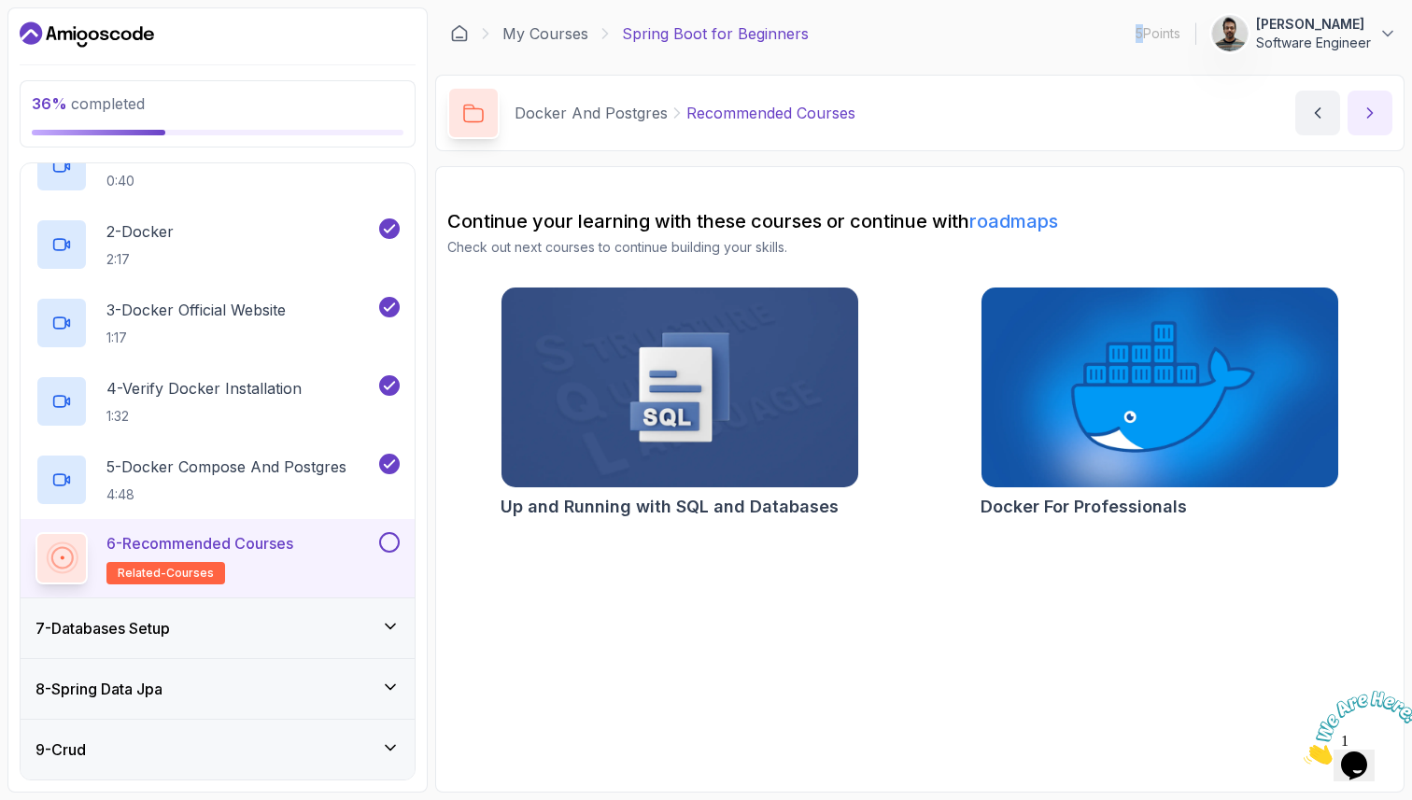
click at [1370, 113] on icon "next content" at bounding box center [1369, 113] width 19 height 19
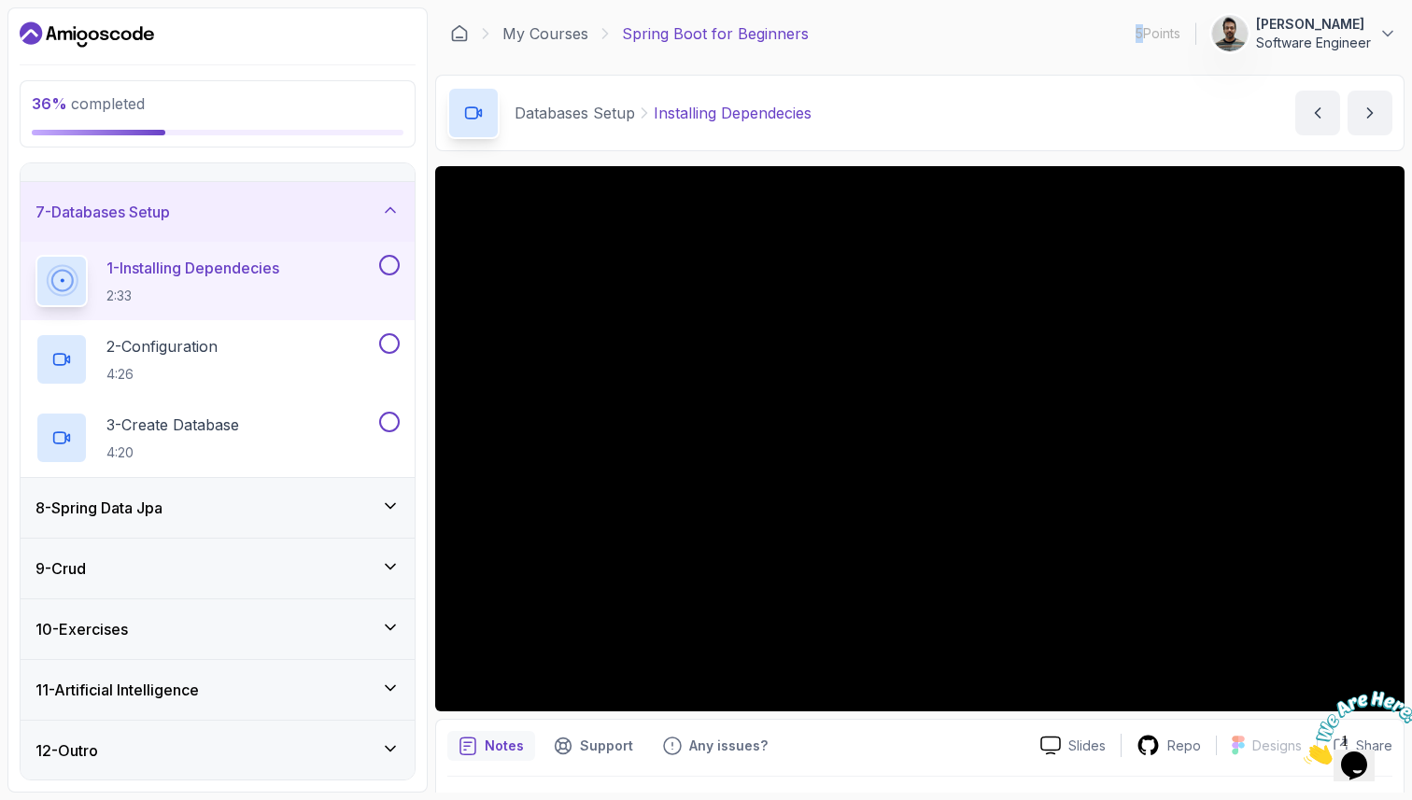
scroll to position [291, 0]
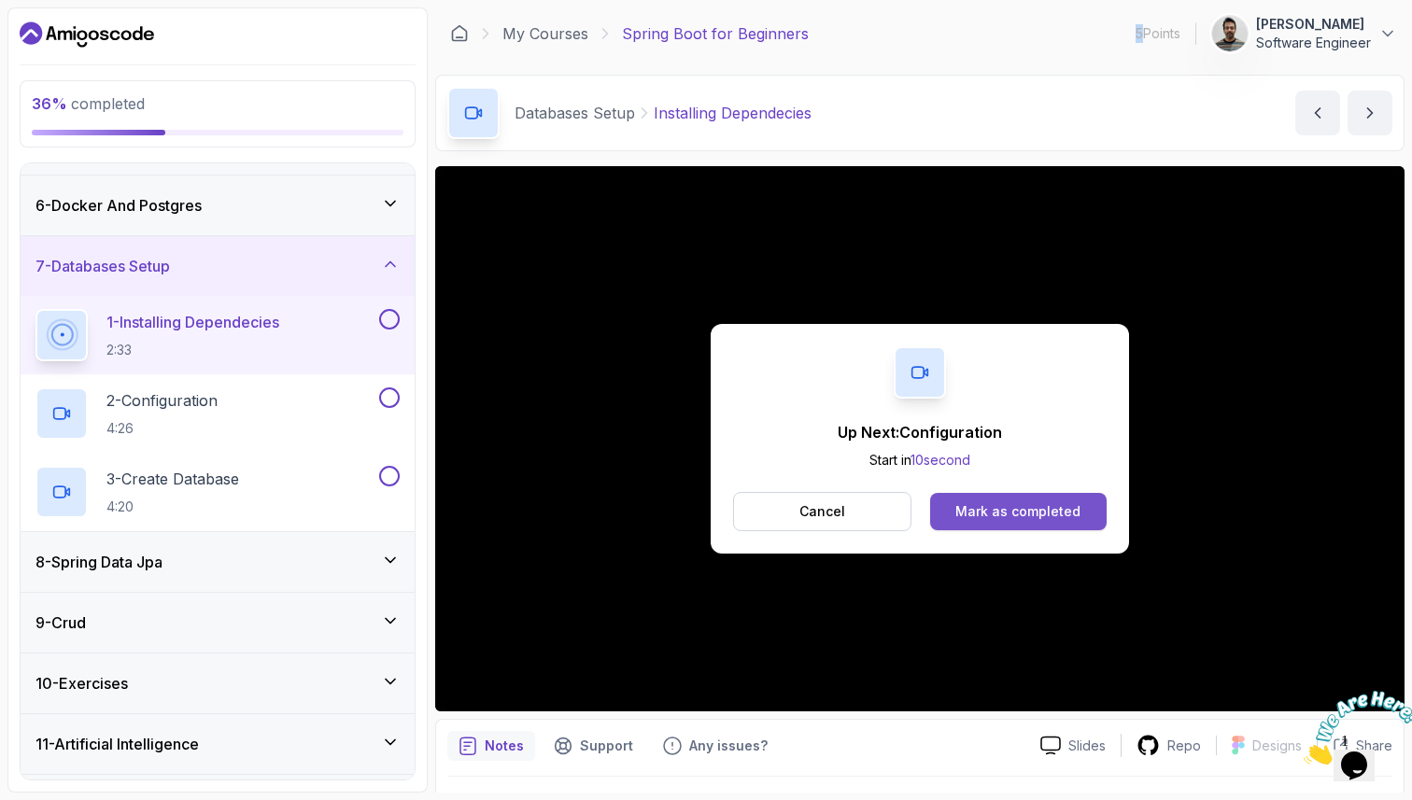
click at [1045, 515] on div "Mark as completed" at bounding box center [1017, 511] width 125 height 19
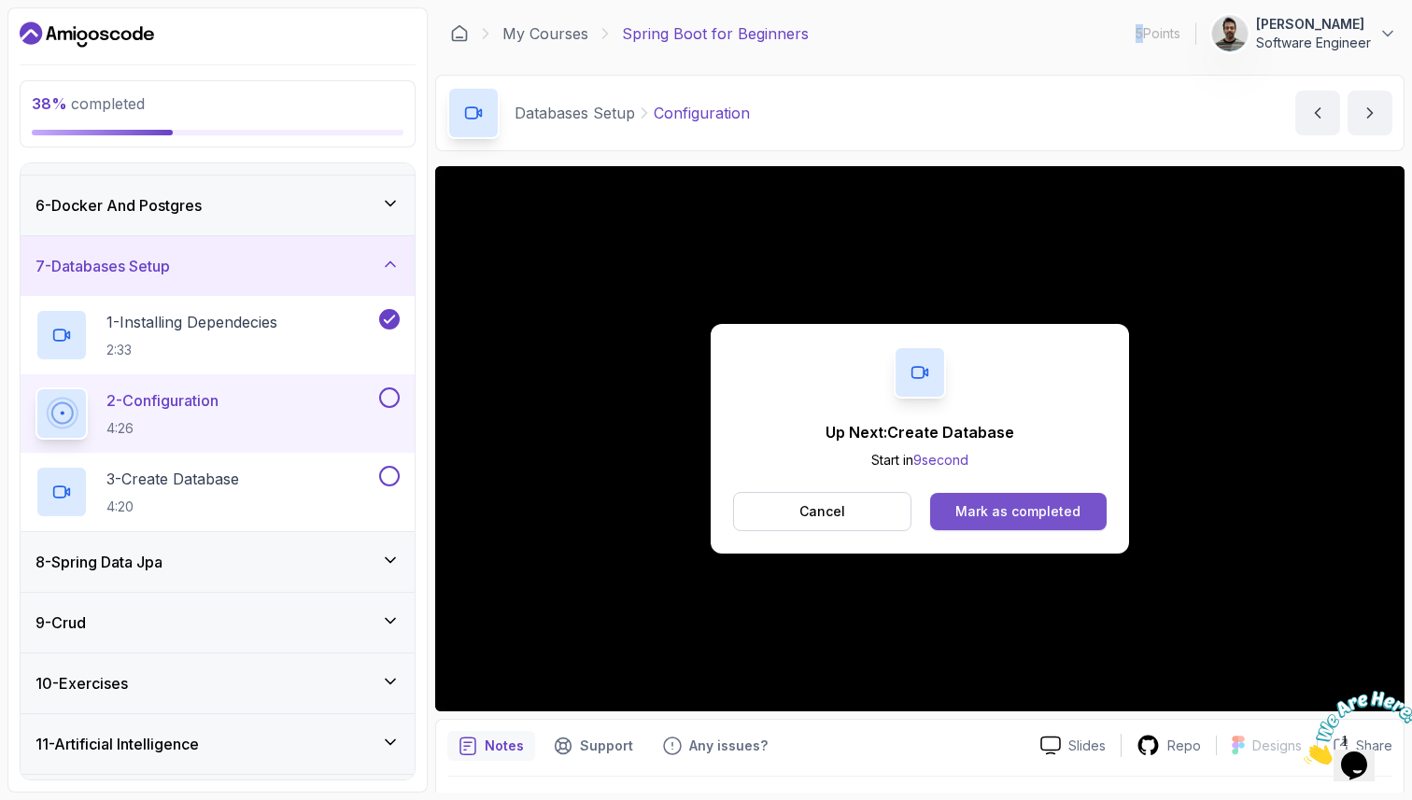
click at [1034, 513] on div "Mark as completed" at bounding box center [1017, 511] width 125 height 19
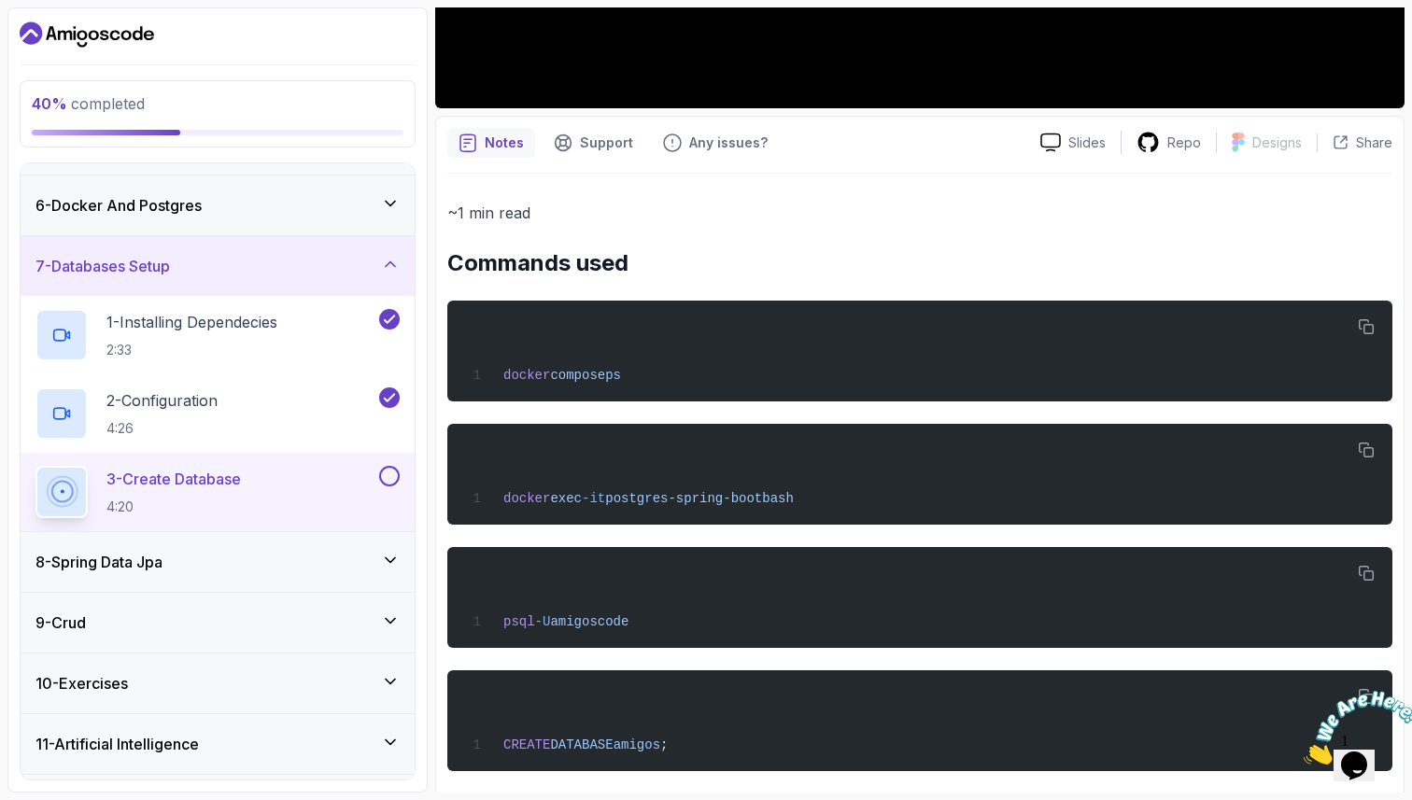
scroll to position [624, 0]
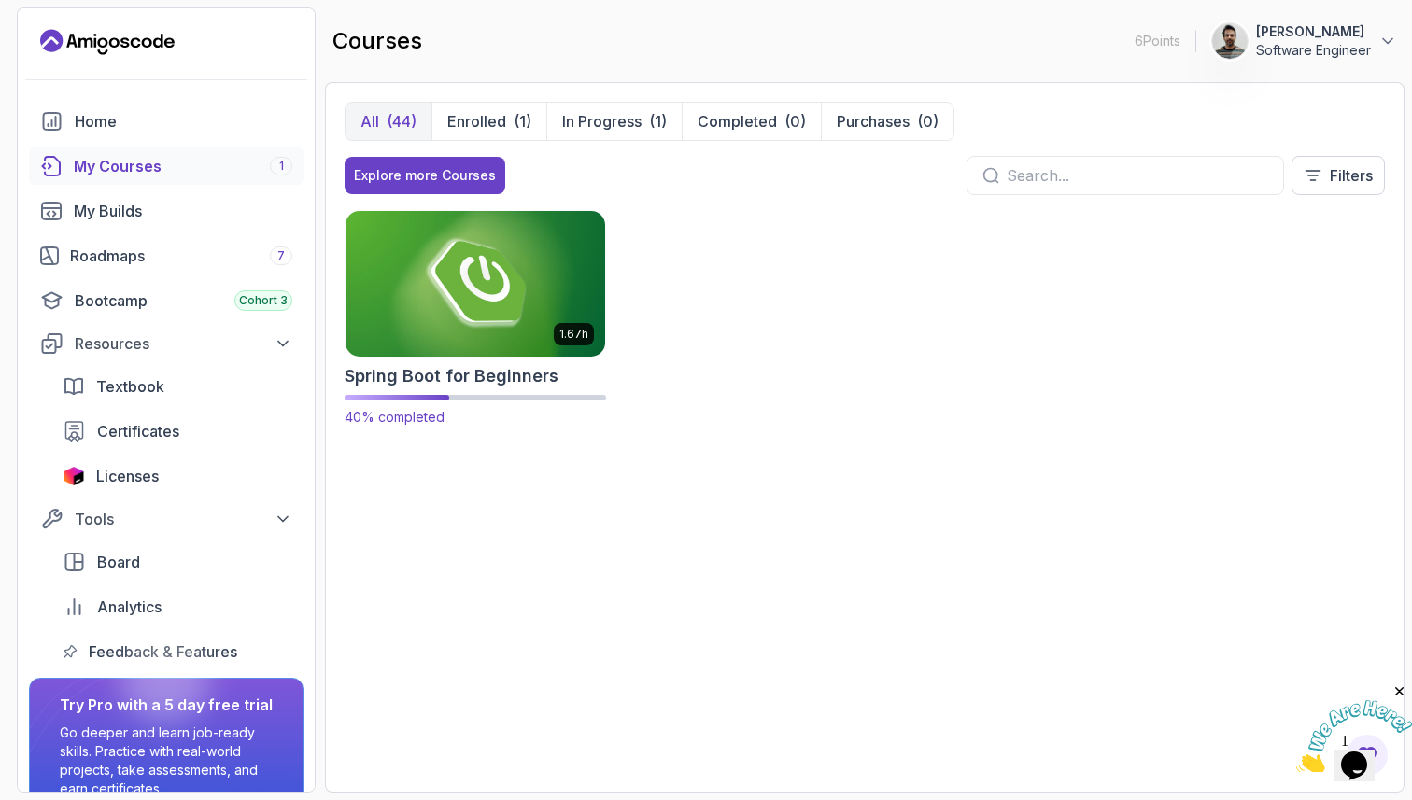
click at [445, 334] on img at bounding box center [475, 283] width 273 height 152
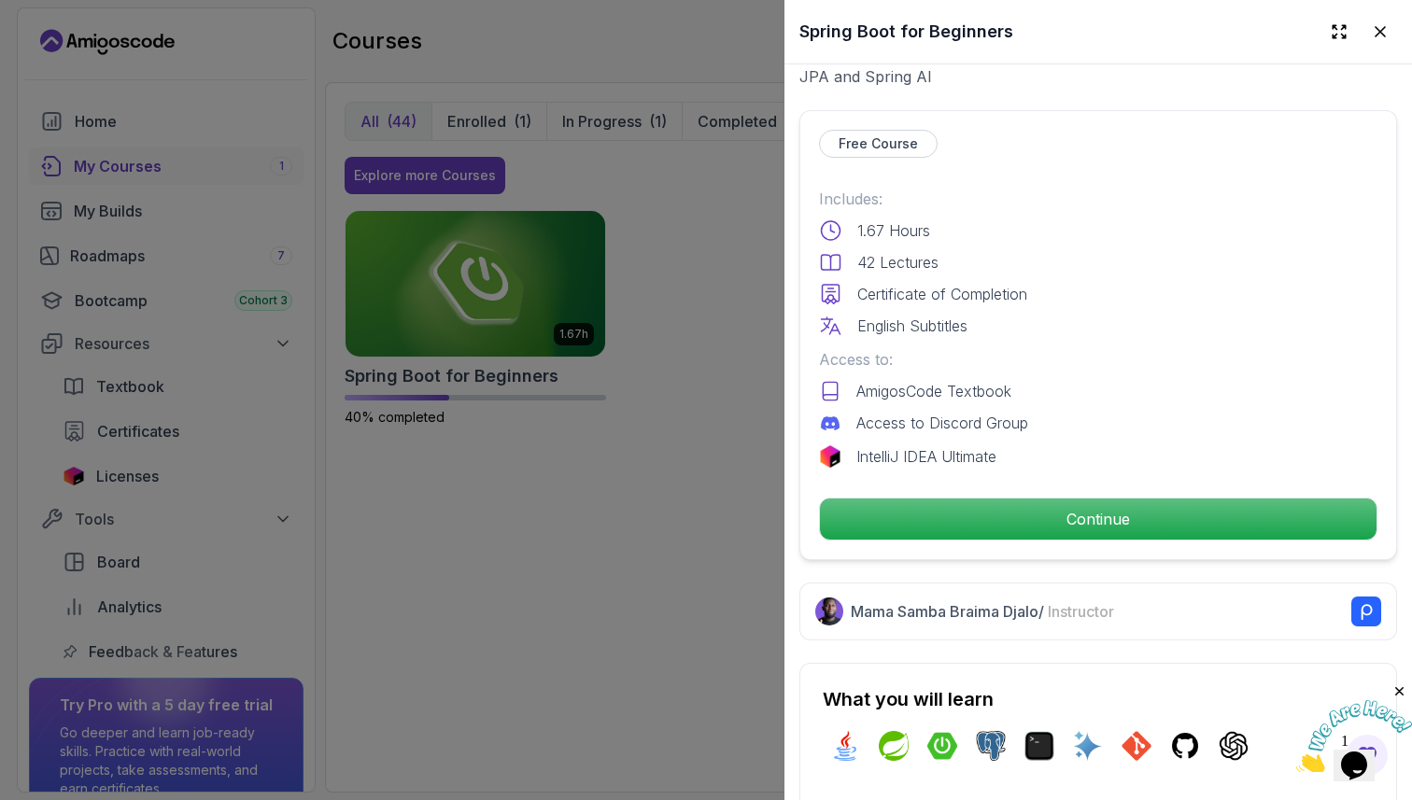
scroll to position [586, 0]
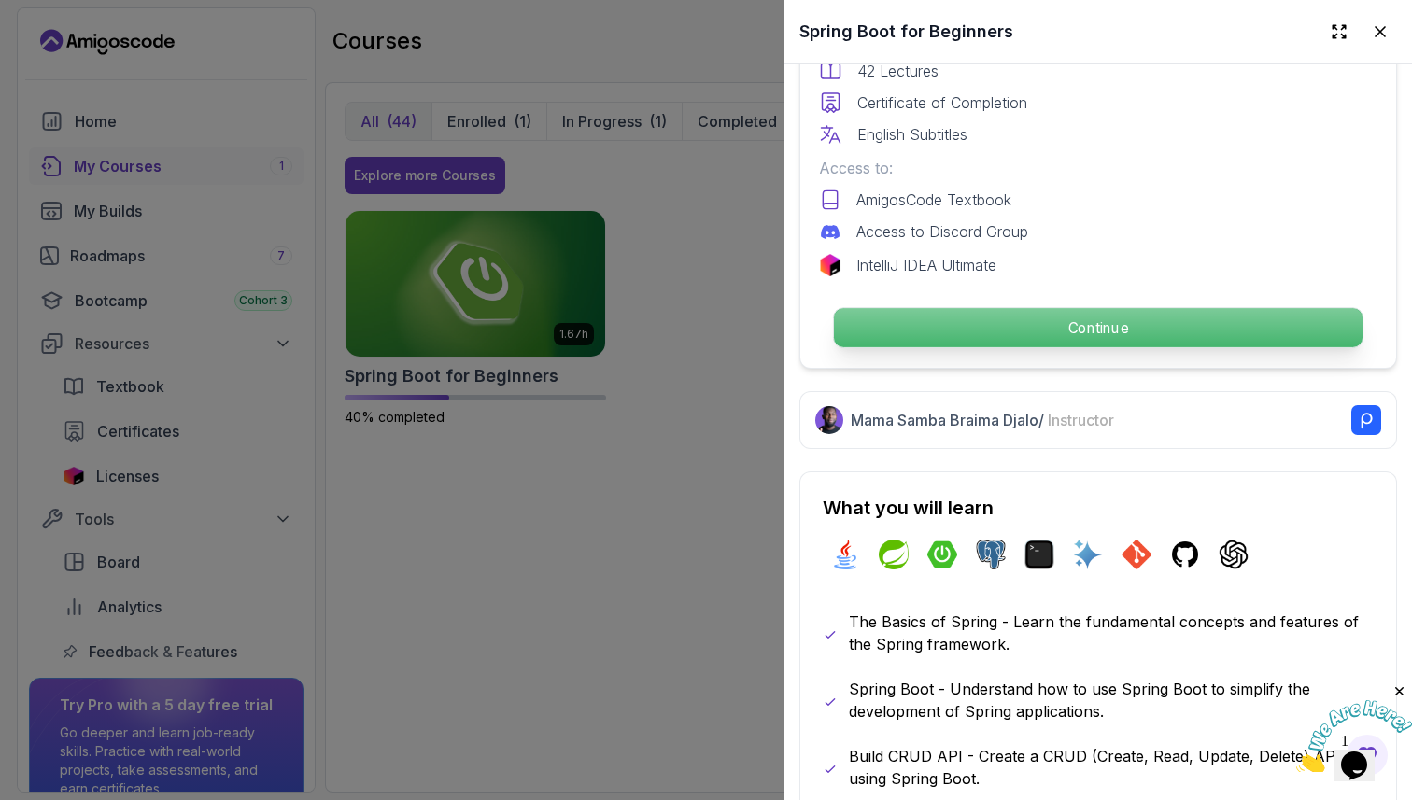
click at [1037, 324] on p "Continue" at bounding box center [1098, 327] width 528 height 39
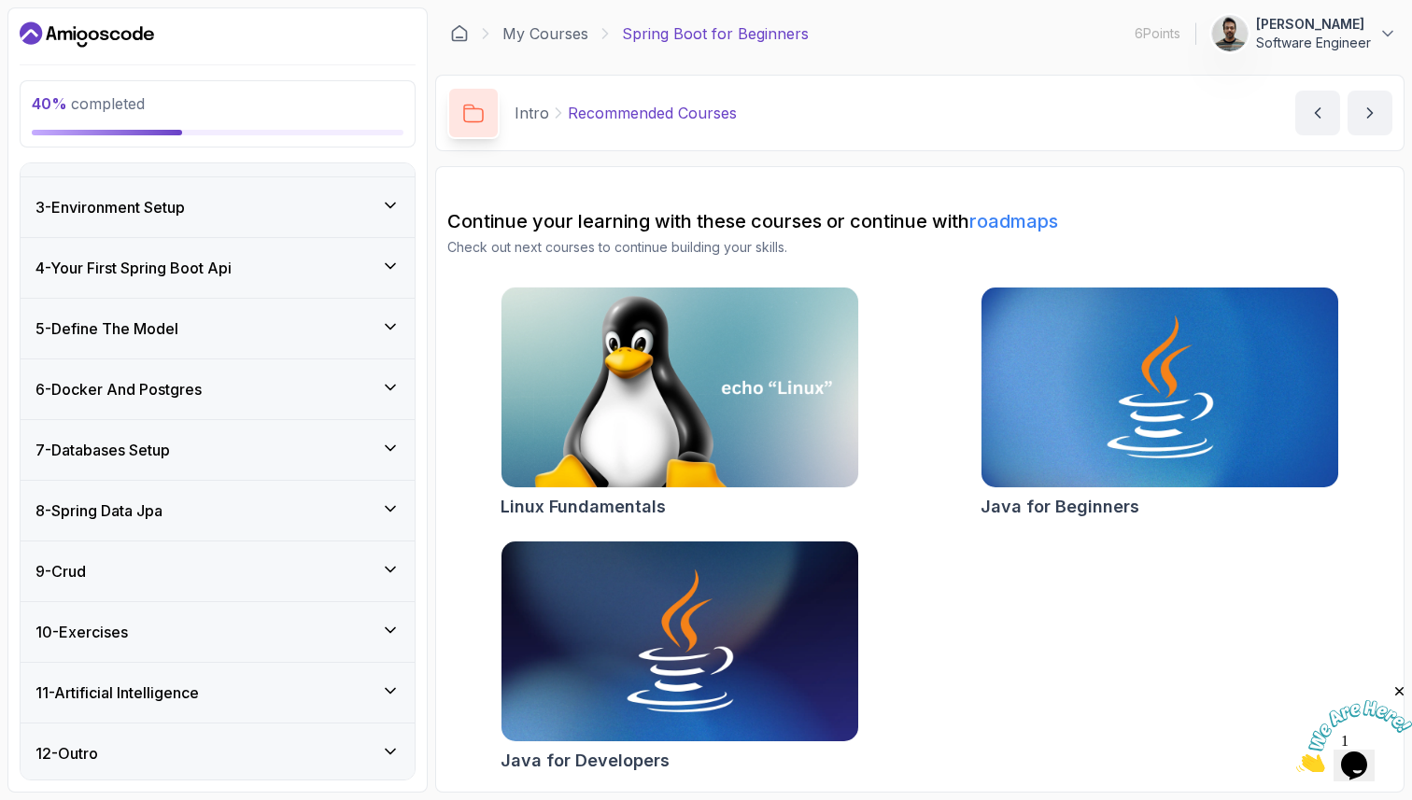
click at [182, 449] on div "7 - Databases Setup" at bounding box center [217, 450] width 364 height 22
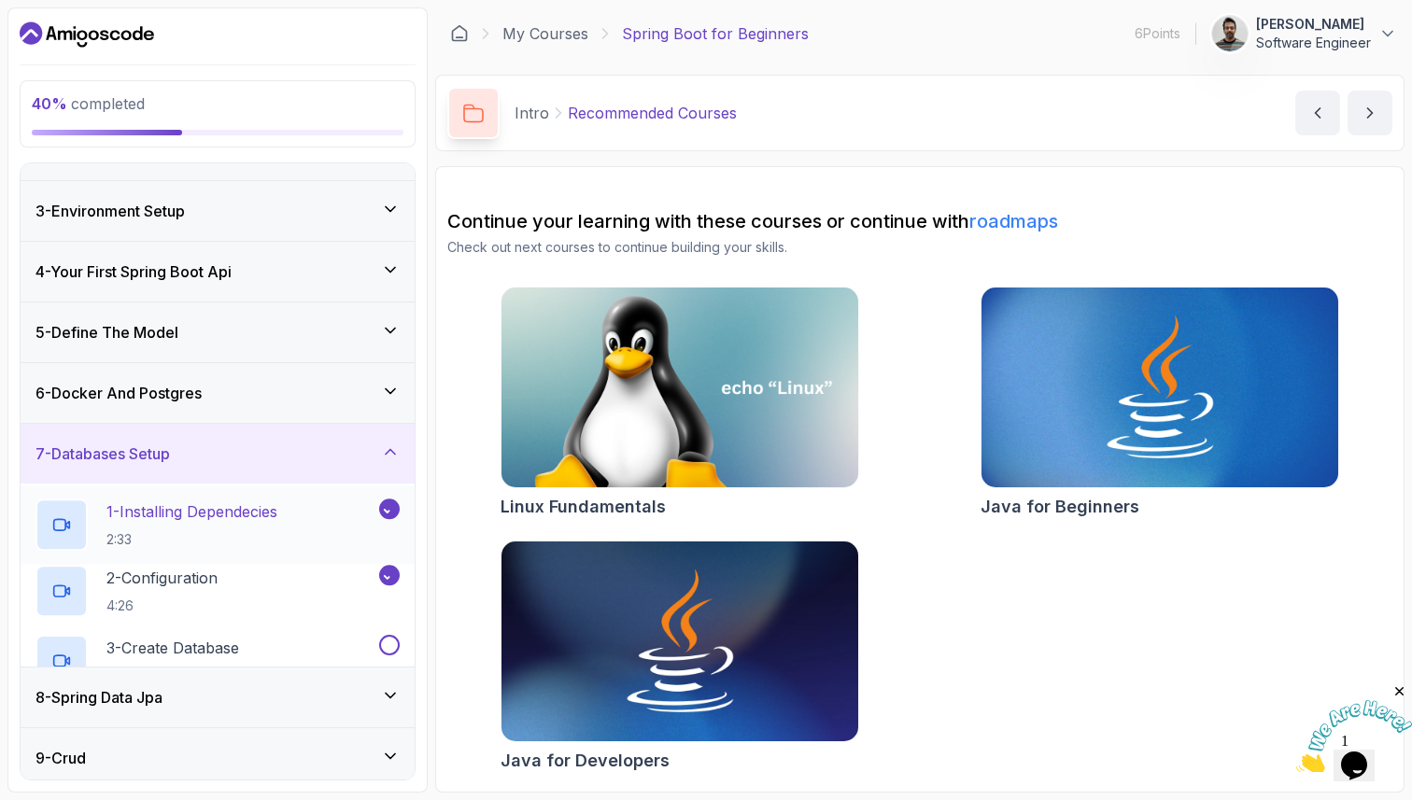
scroll to position [107, 0]
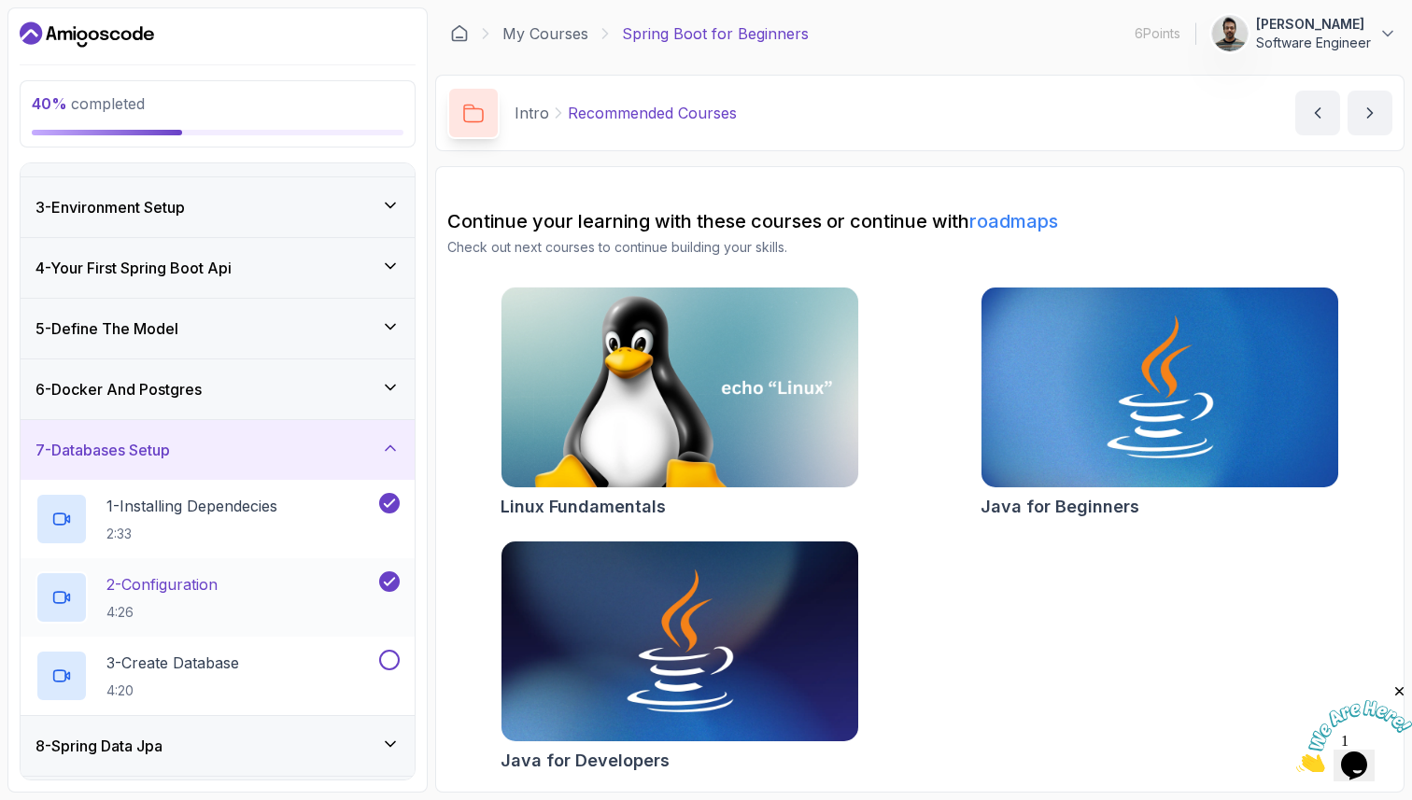
click at [218, 585] on p "2 - Configuration" at bounding box center [161, 584] width 111 height 22
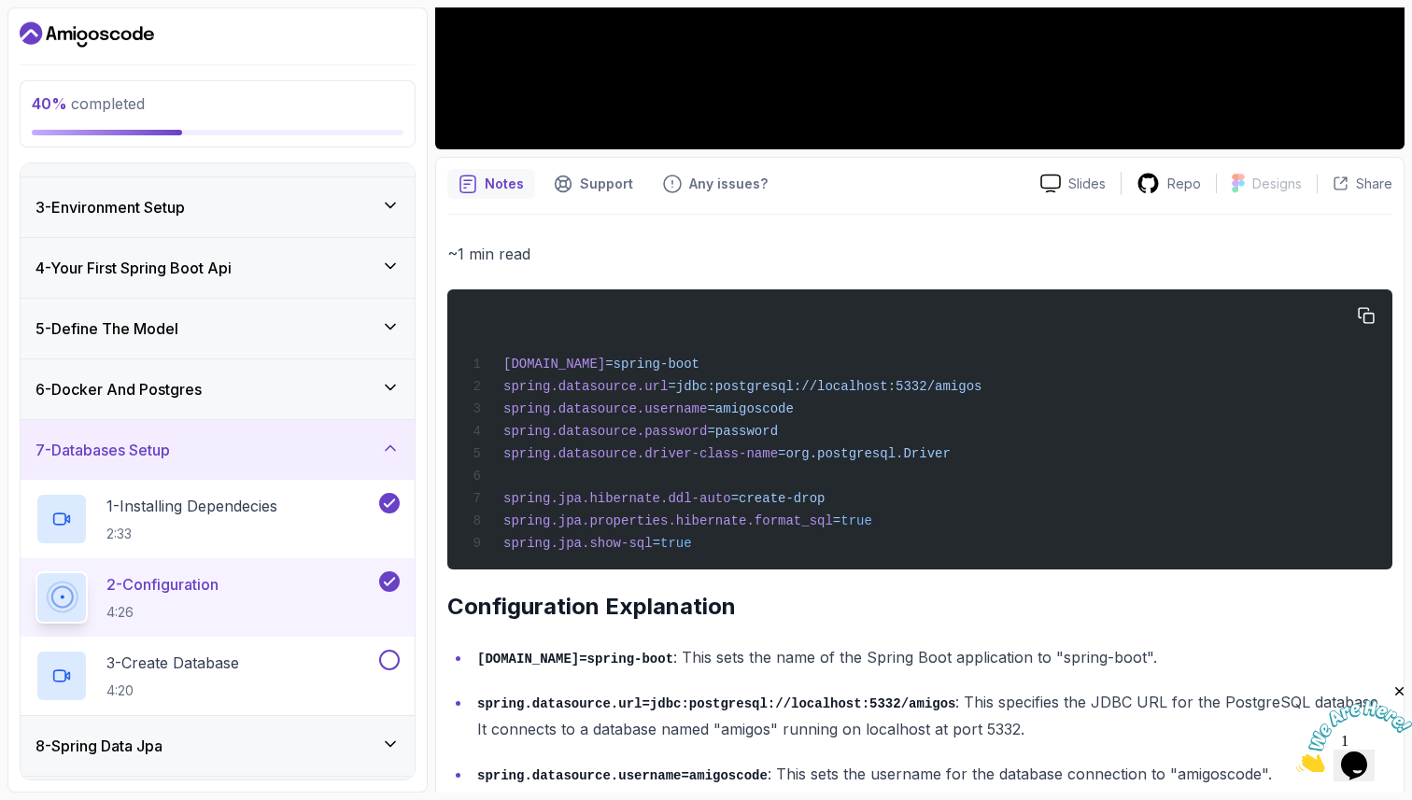
scroll to position [569, 0]
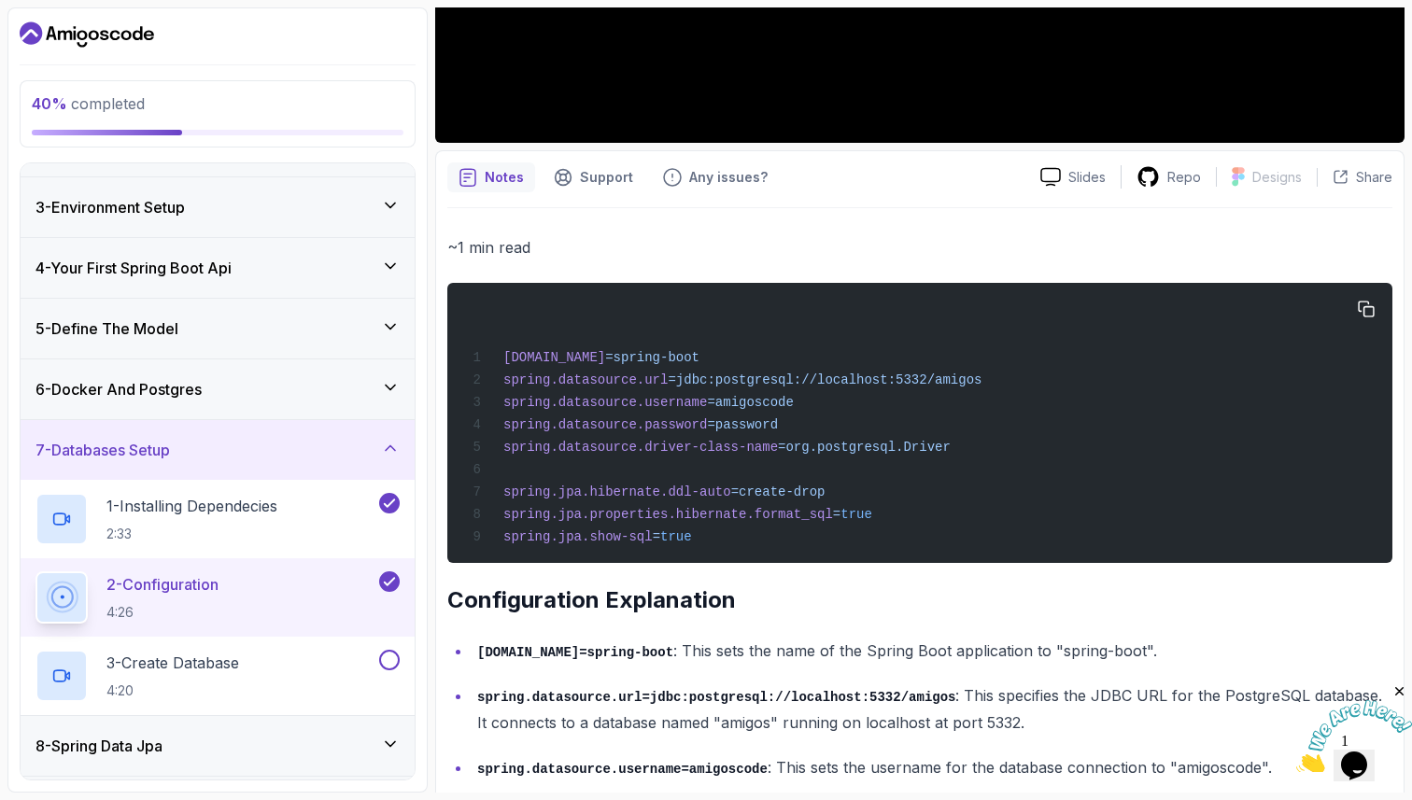
click at [631, 520] on span "spring.jpa.properties.hibernate.format_sql" at bounding box center [668, 514] width 330 height 15
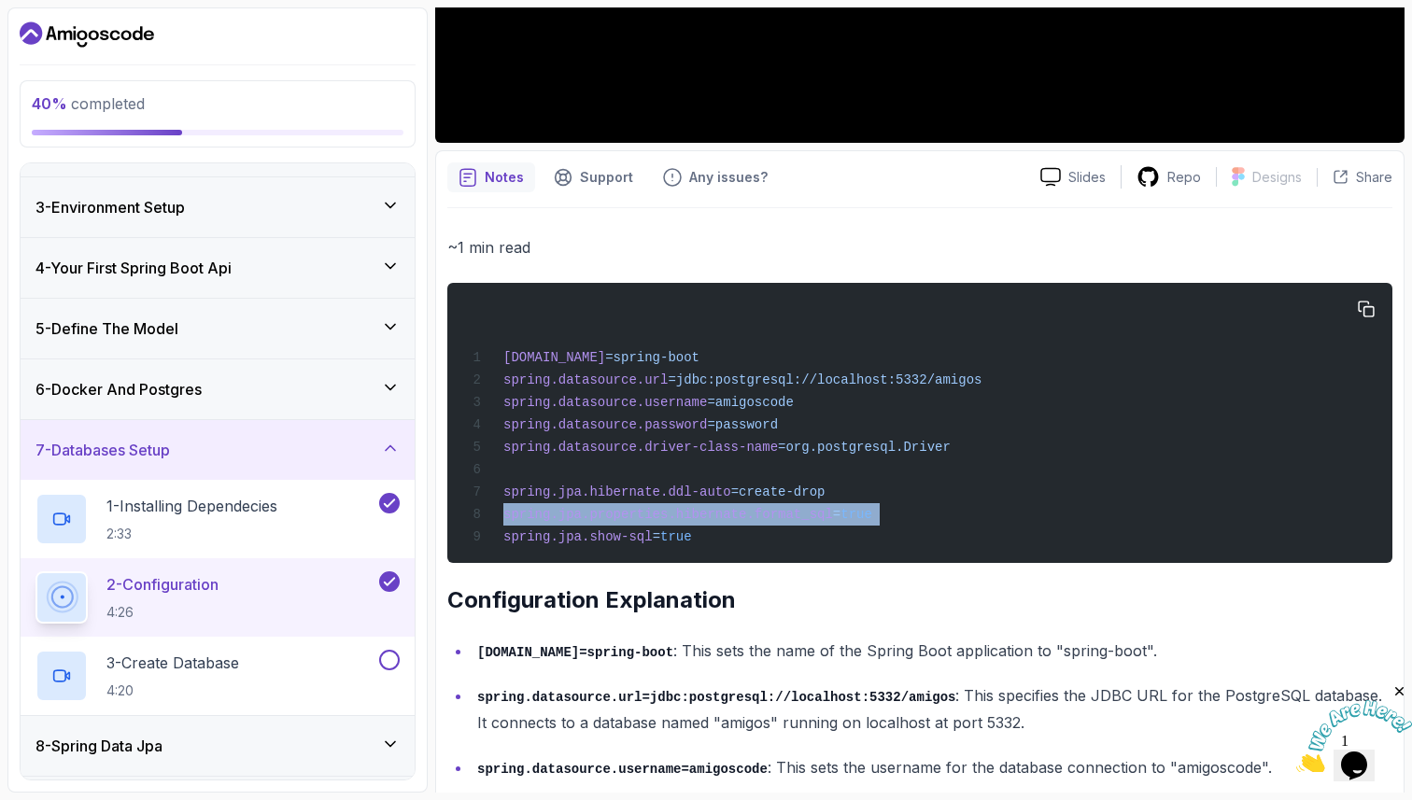
click at [631, 520] on span "spring.jpa.properties.hibernate.format_sql" at bounding box center [668, 514] width 330 height 15
copy code "spring.jpa.properties.hibernate.format_sql = true"
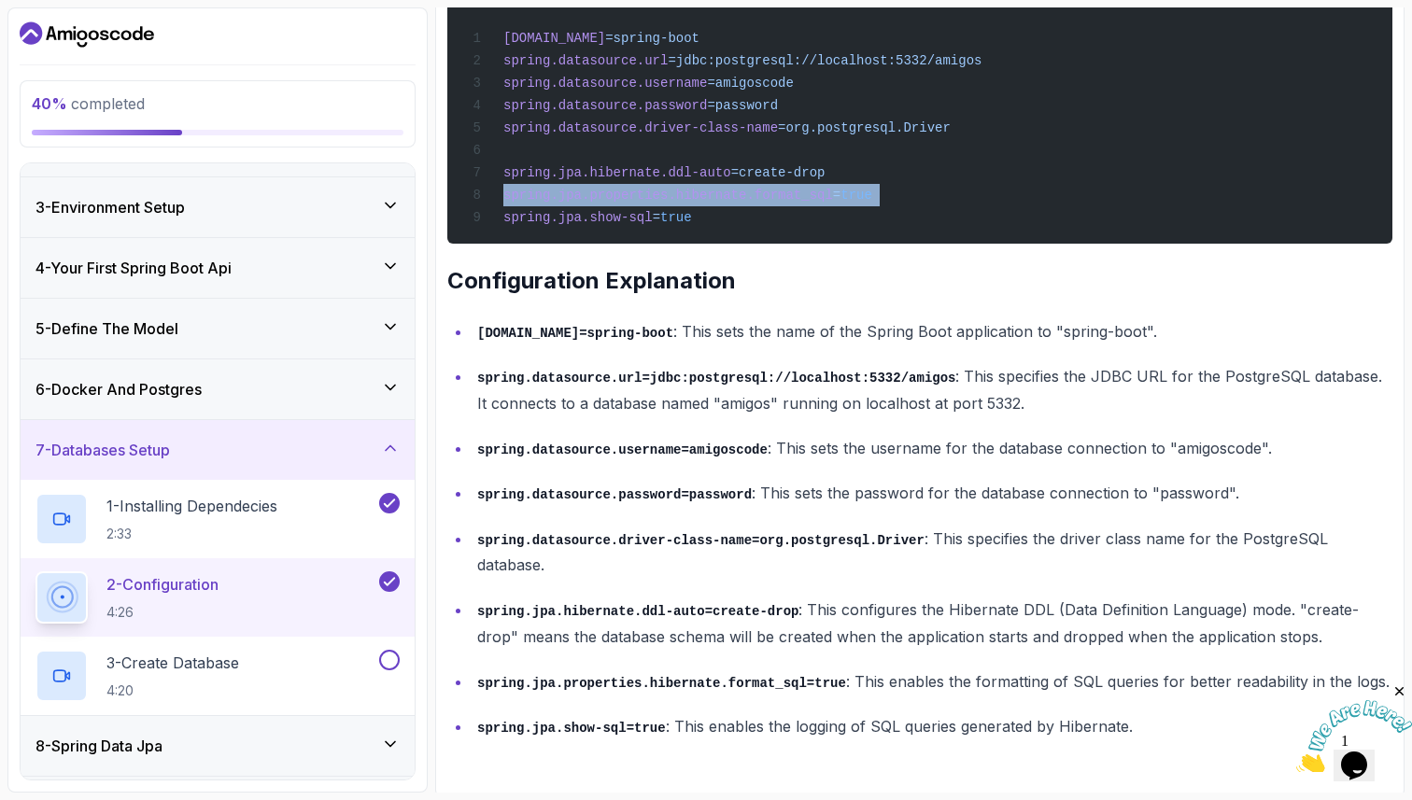
scroll to position [897, 0]
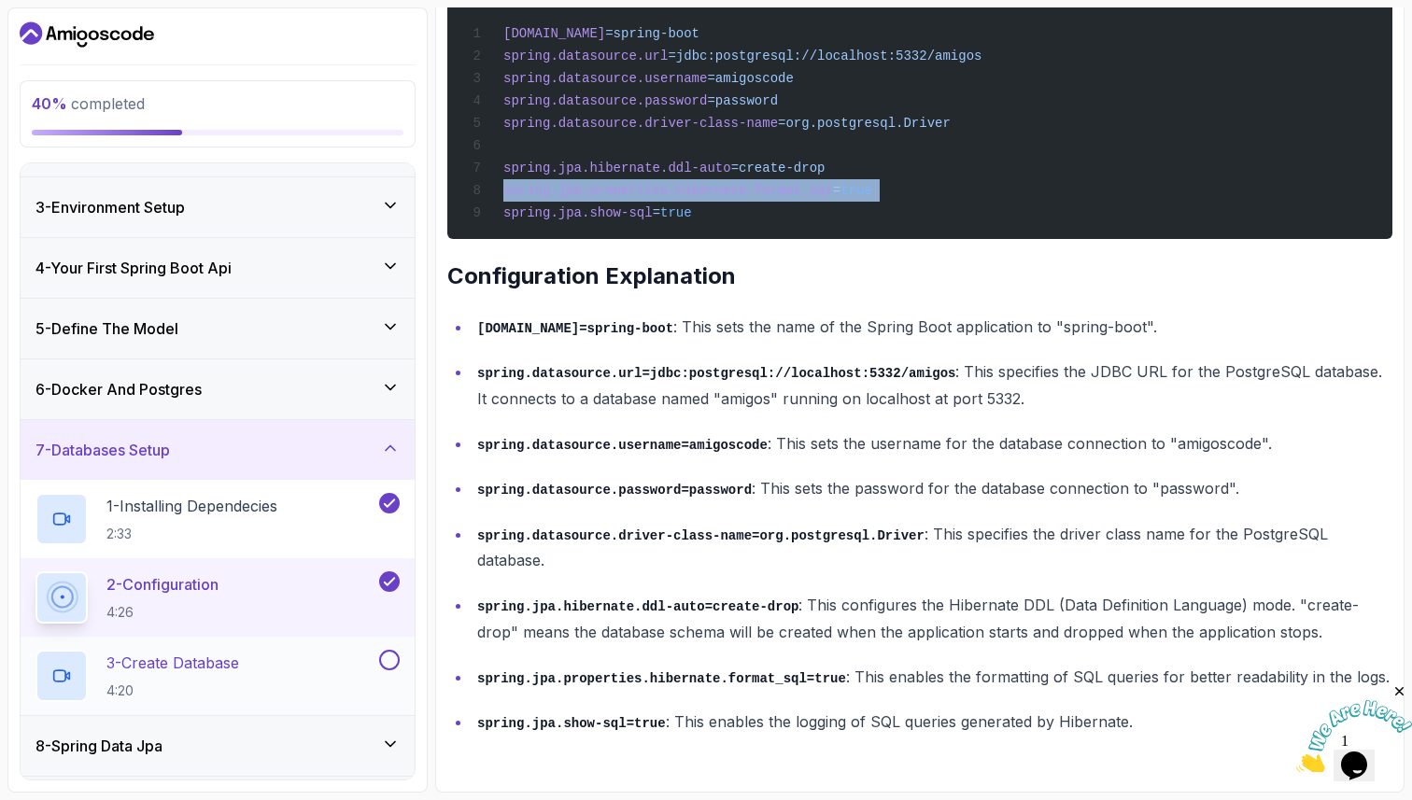
click at [204, 656] on p "3 - Create Database" at bounding box center [172, 663] width 133 height 22
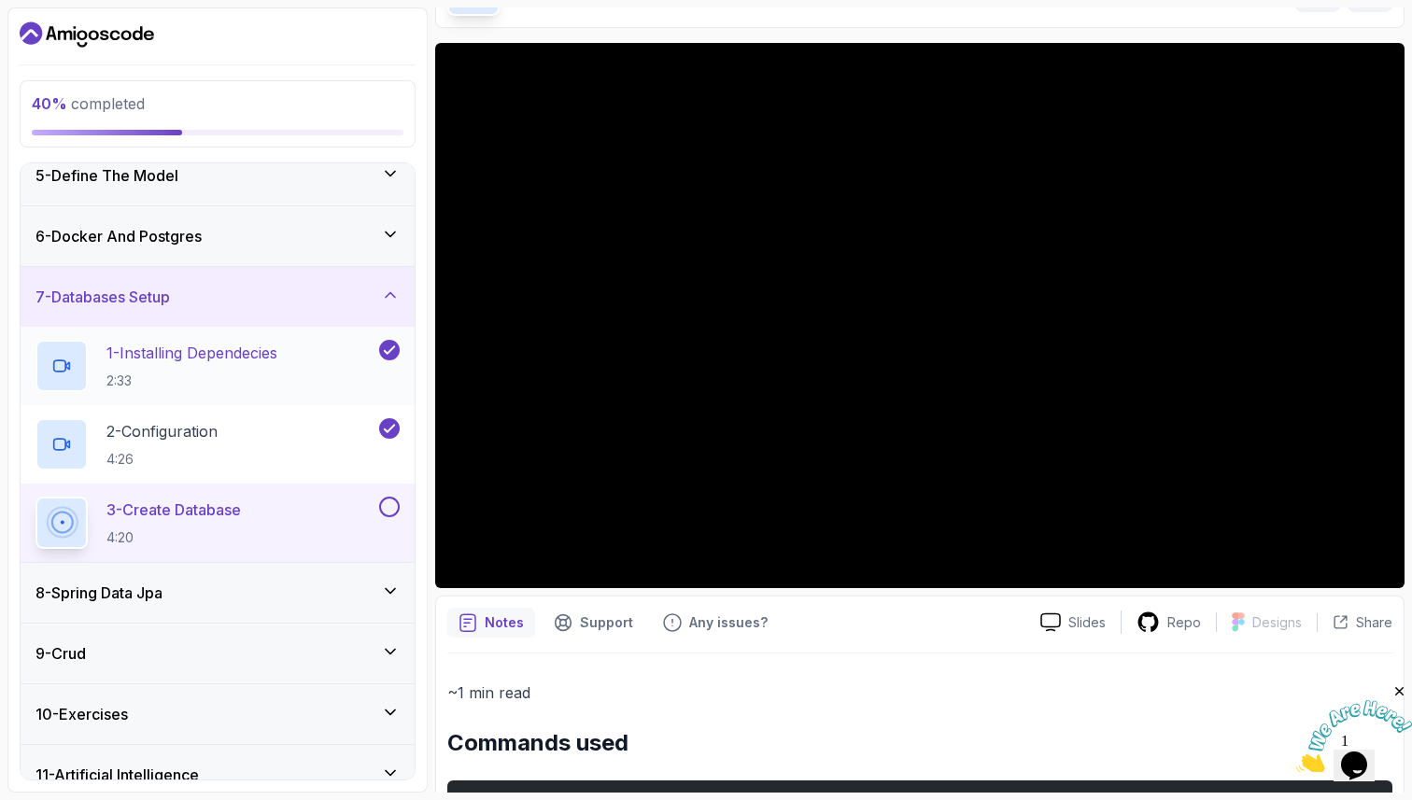
scroll to position [270, 0]
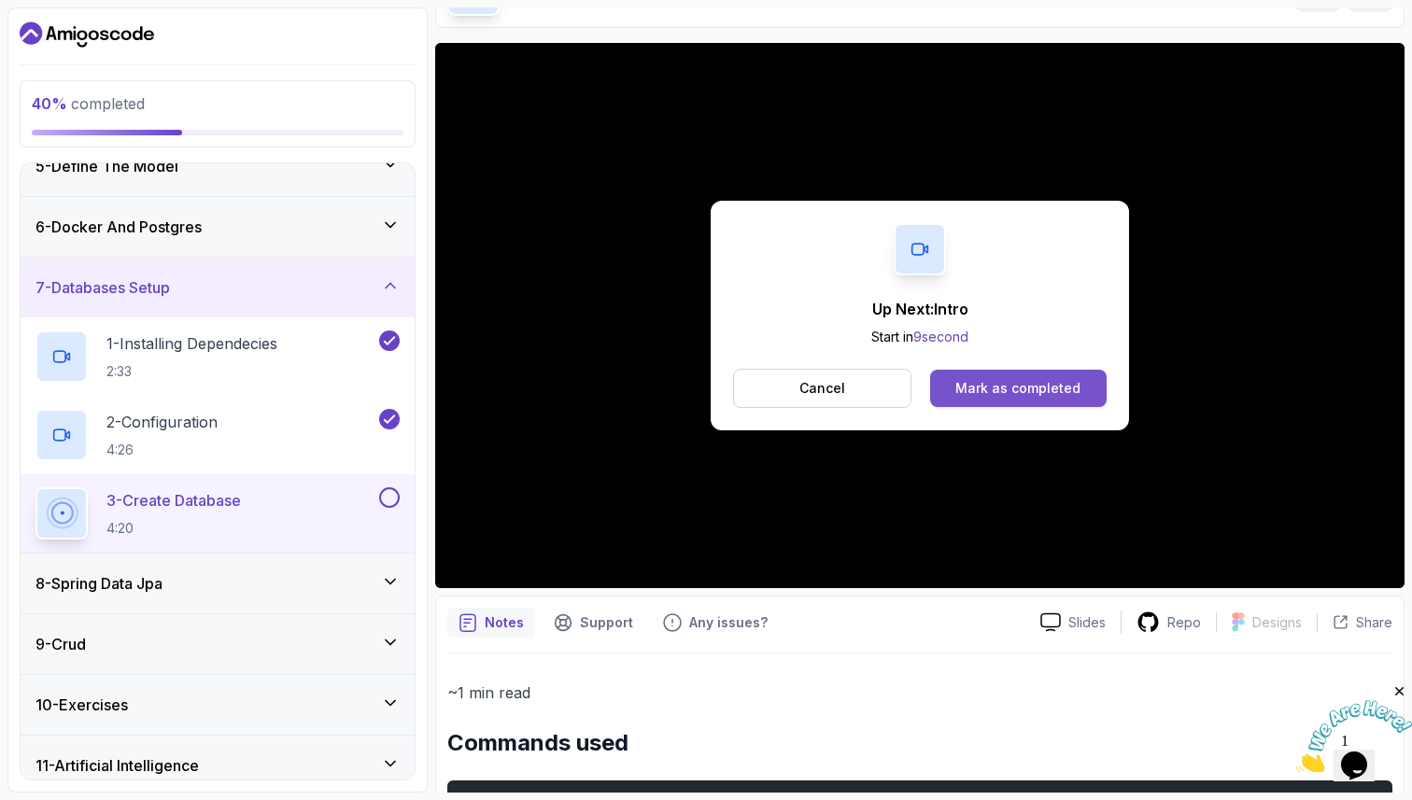
click at [1018, 384] on div "Mark as completed" at bounding box center [1017, 388] width 125 height 19
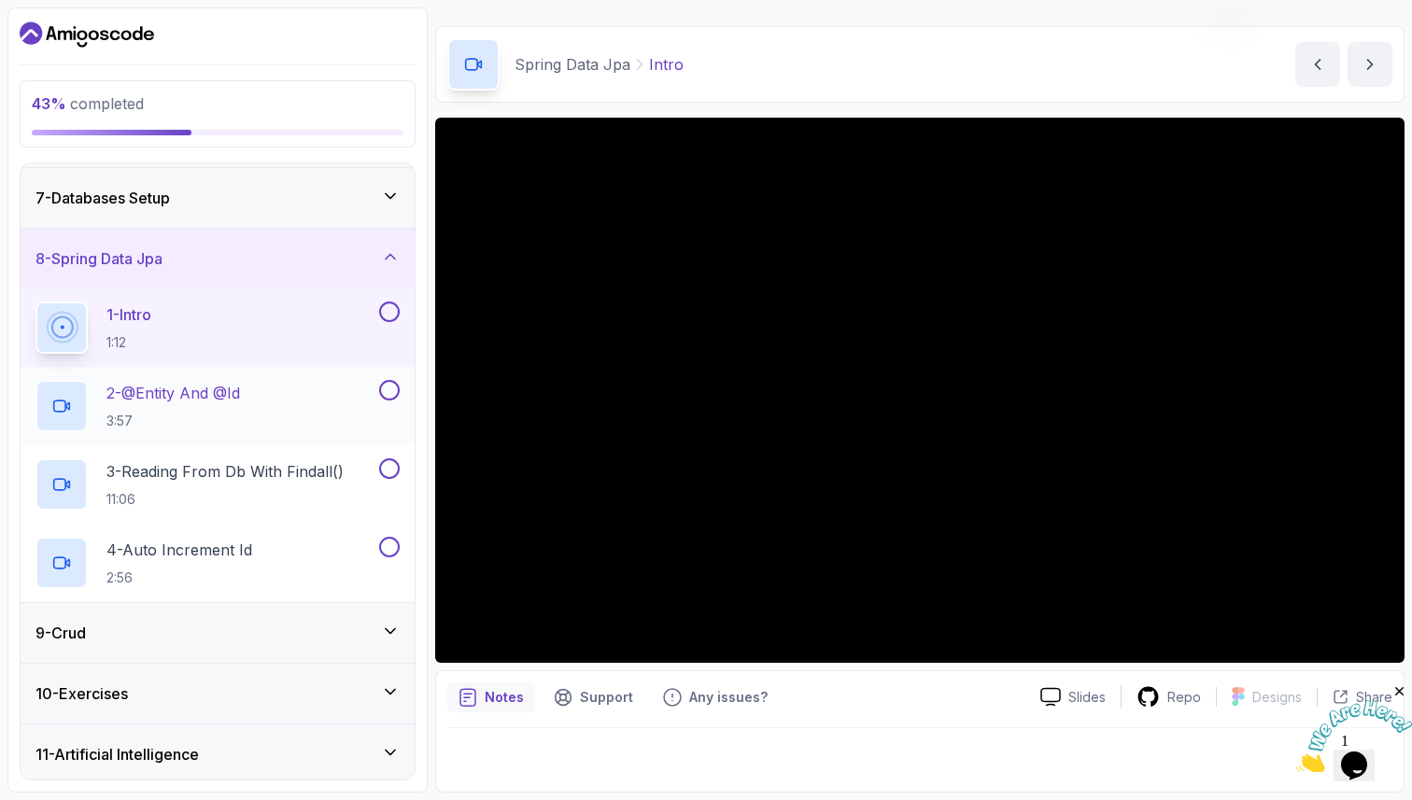
scroll to position [343, 0]
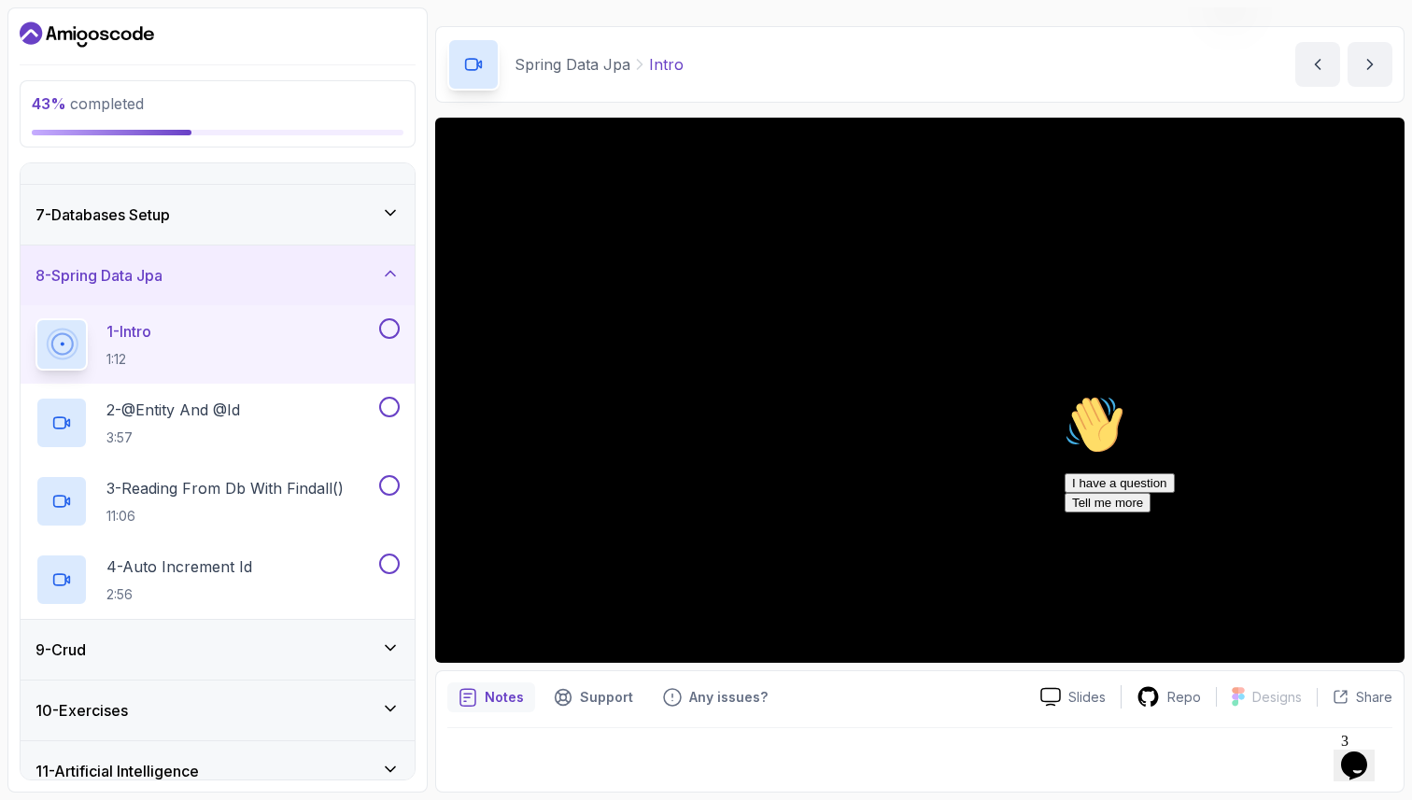
click at [1064, 395] on icon "Chat attention grabber" at bounding box center [1064, 395] width 0 height 0
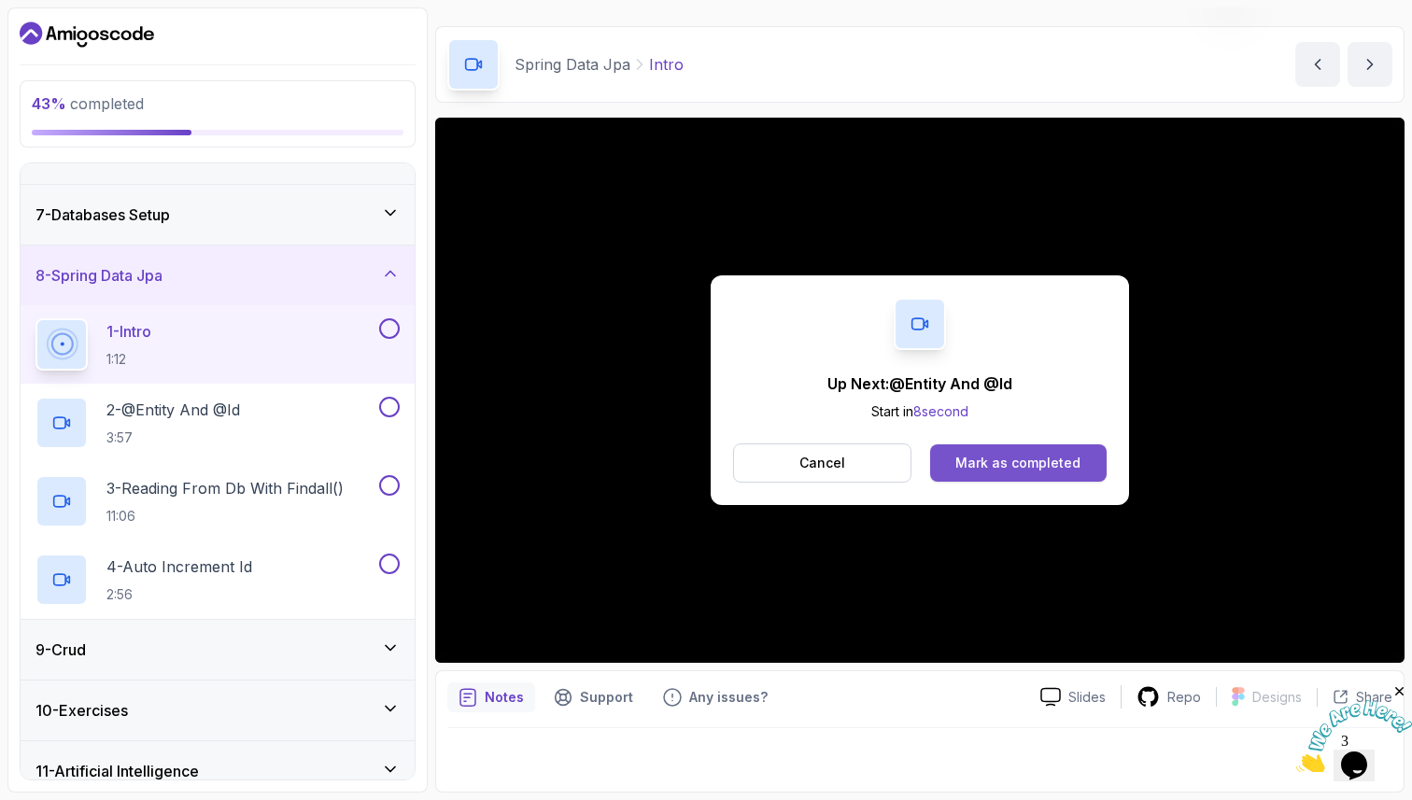
click at [1035, 460] on div "Mark as completed" at bounding box center [1017, 463] width 125 height 19
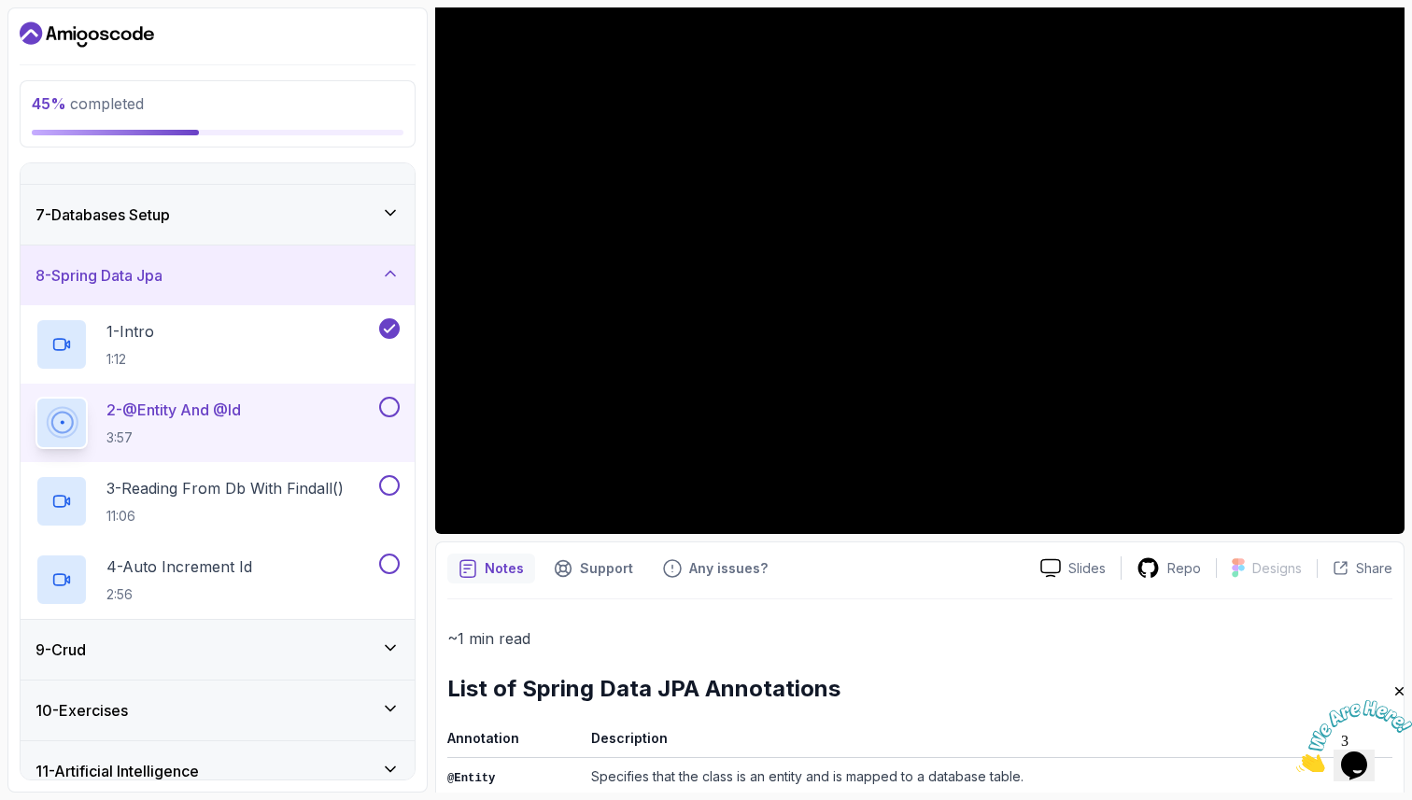
scroll to position [206, 0]
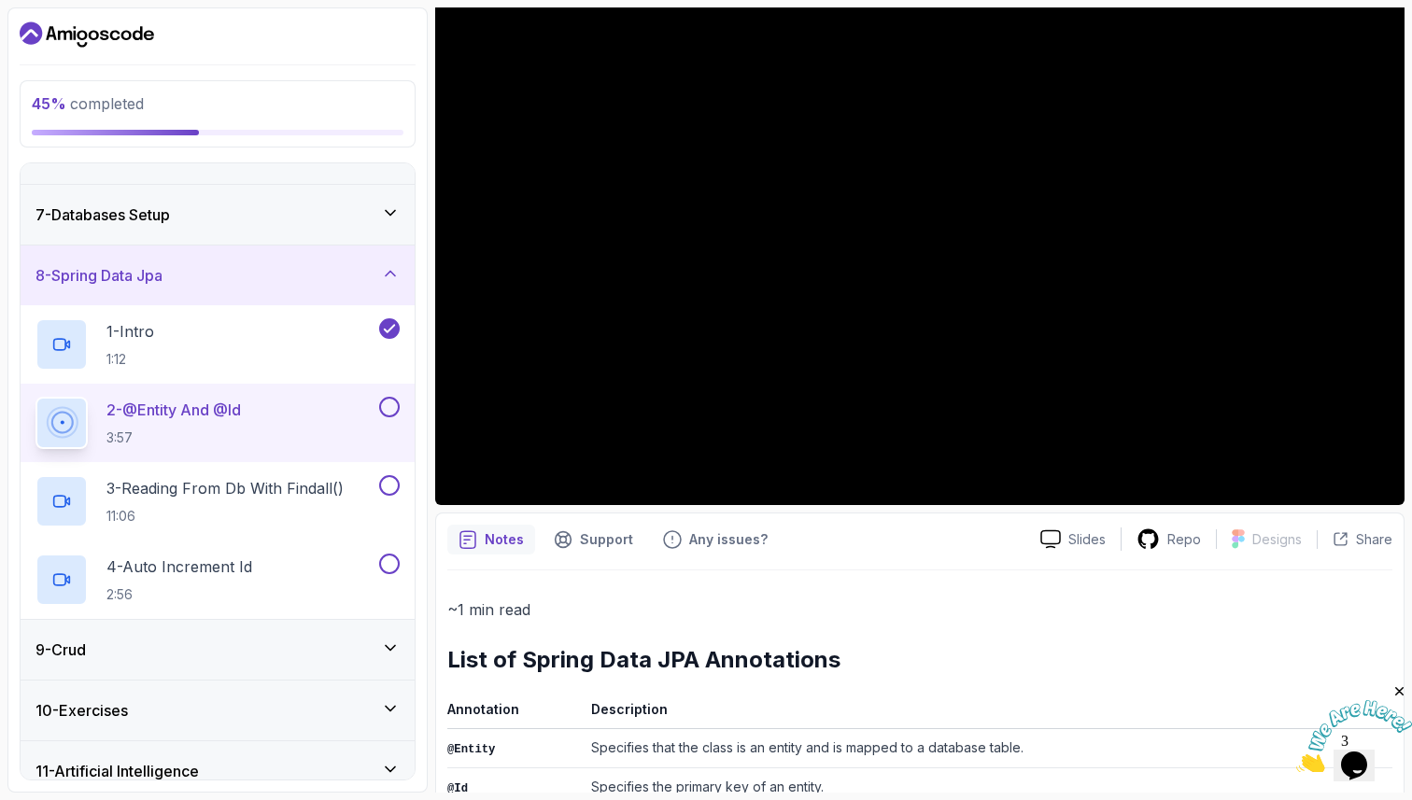
click at [1399, 691] on icon "Close" at bounding box center [1399, 691] width 17 height 17
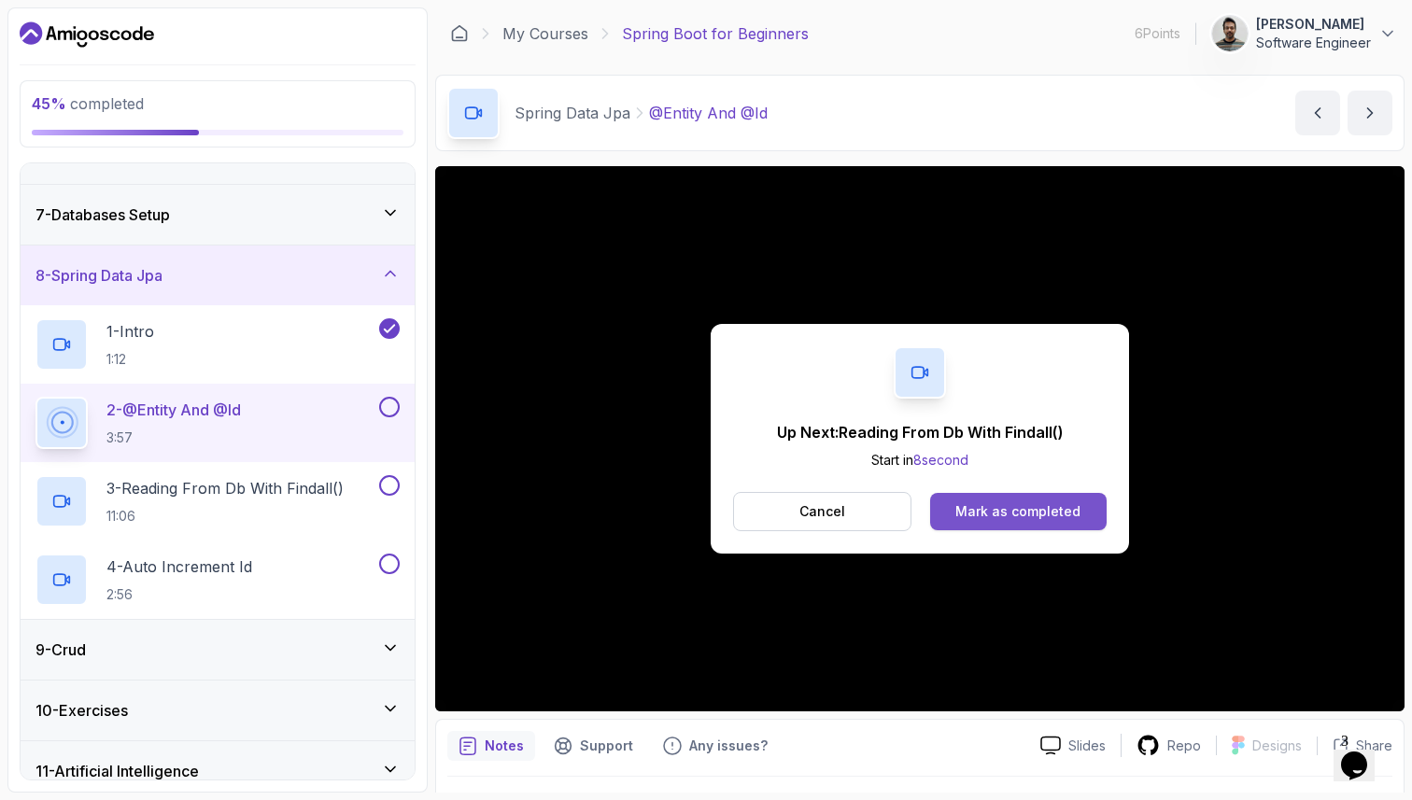
click at [1015, 511] on div "Mark as completed" at bounding box center [1017, 511] width 125 height 19
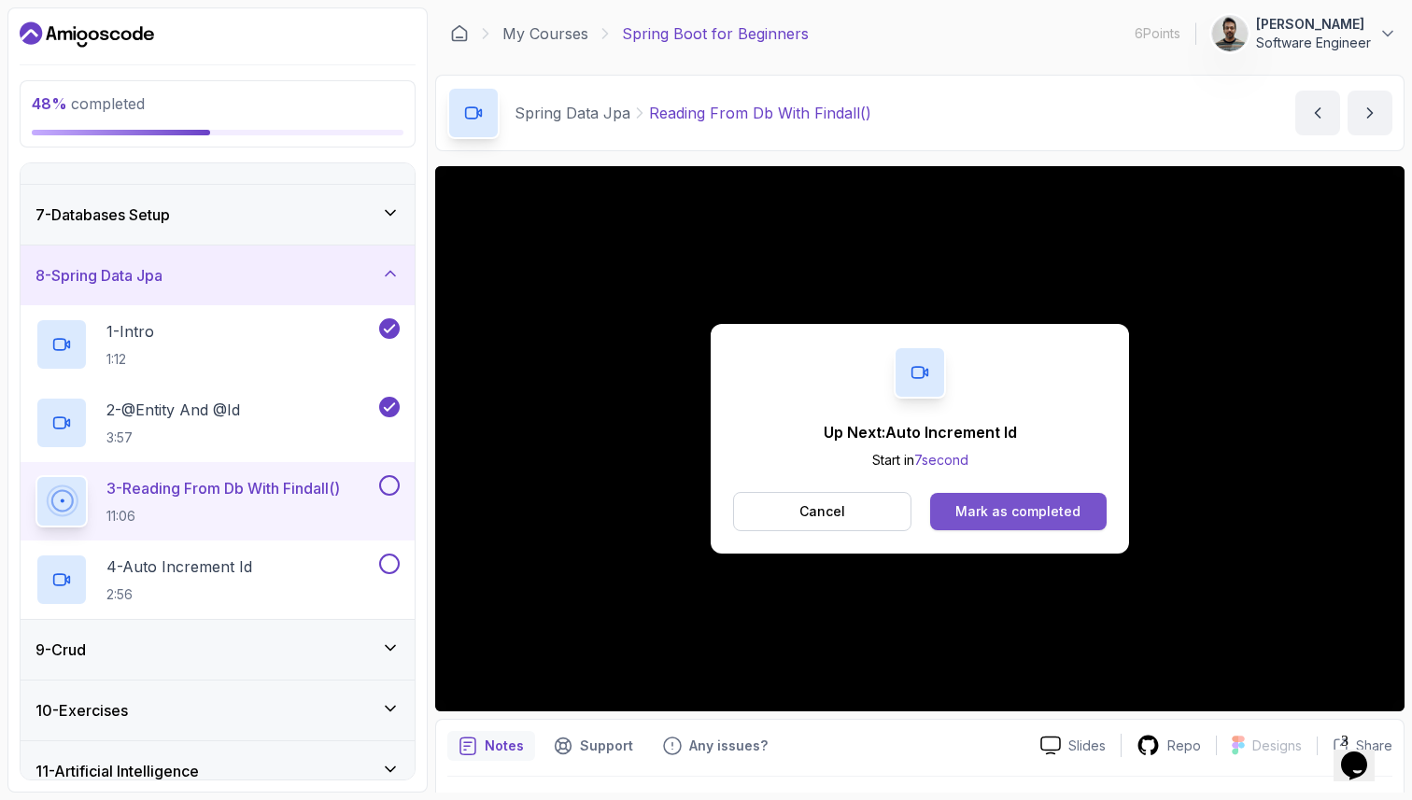
click at [1033, 508] on div "Mark as completed" at bounding box center [1017, 511] width 125 height 19
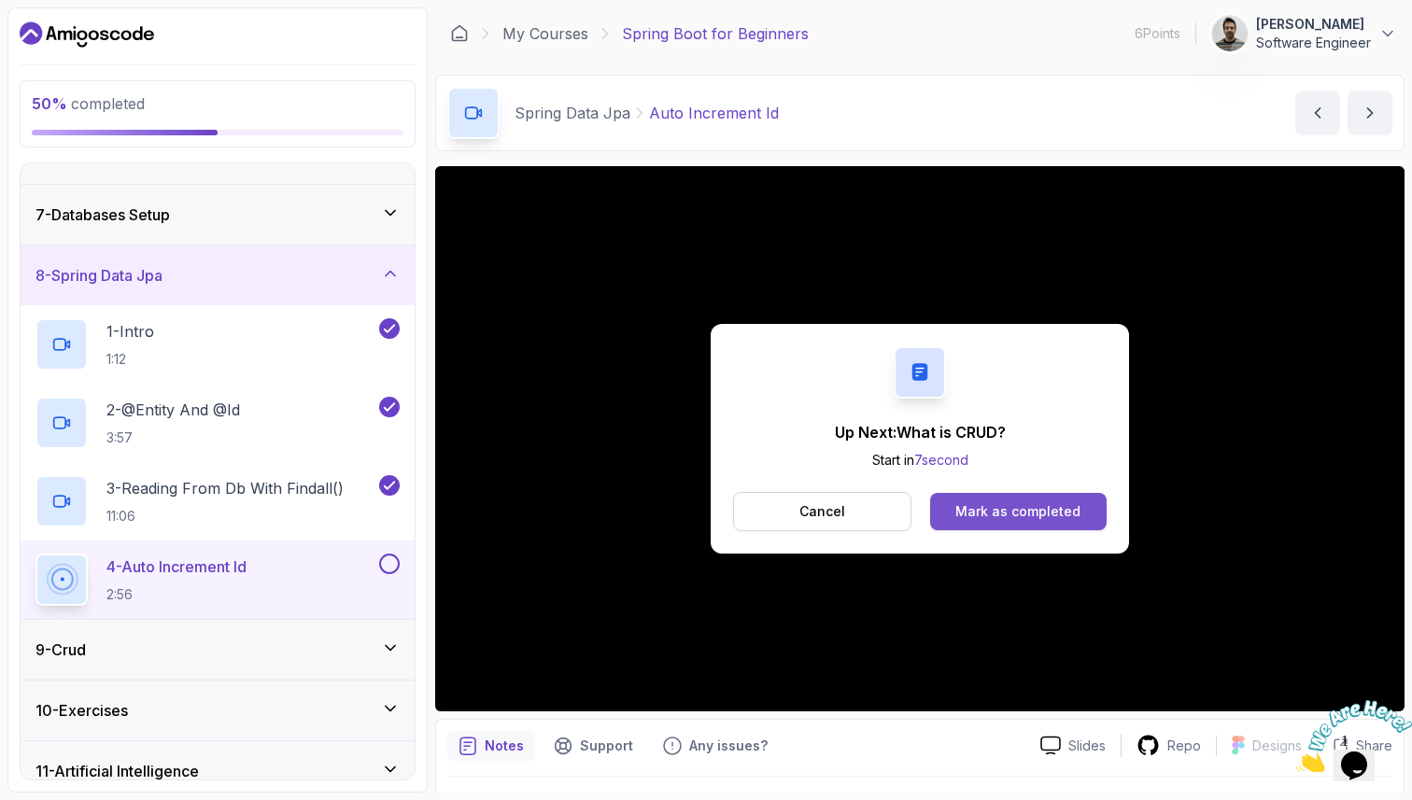
click at [1021, 517] on div "Mark as completed" at bounding box center [1017, 511] width 125 height 19
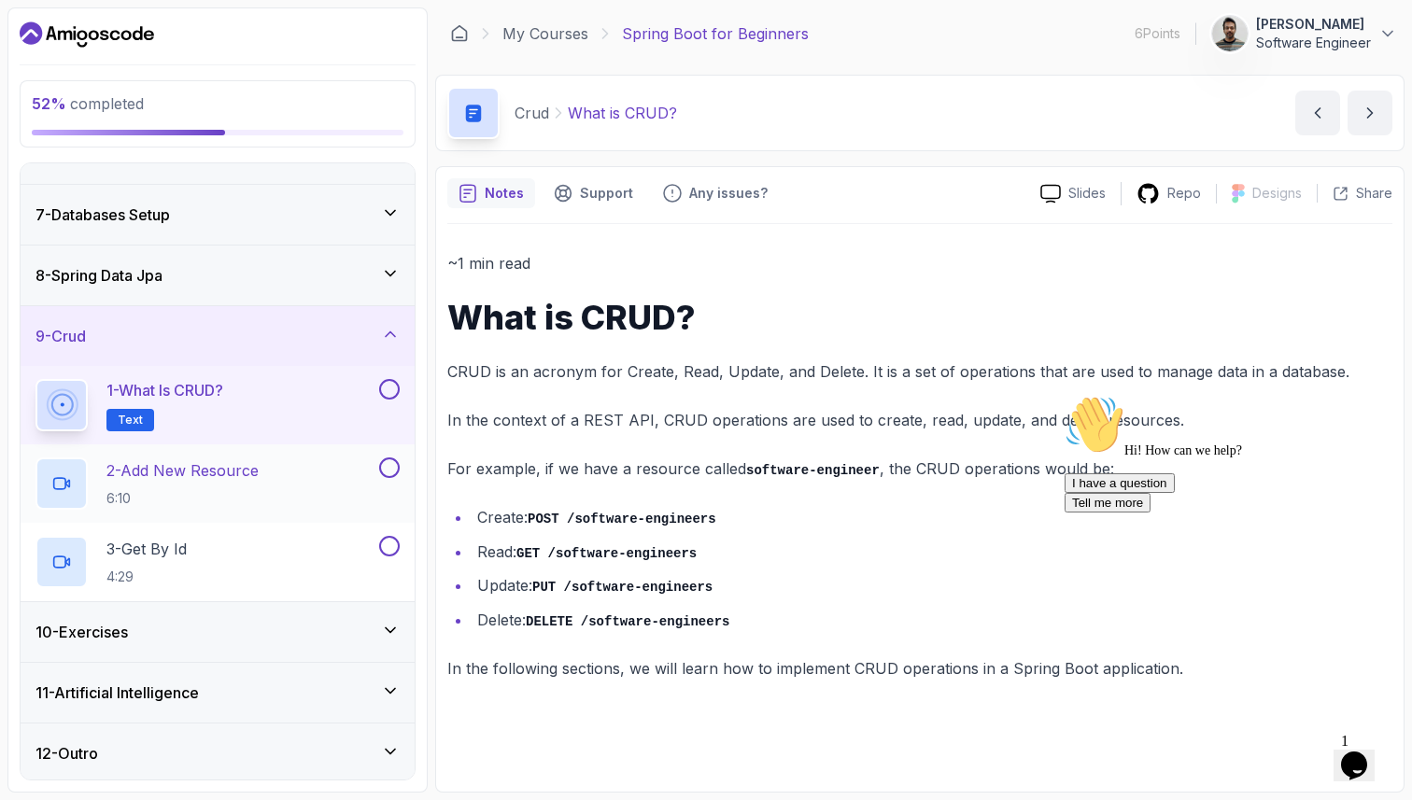
click at [188, 477] on p "2 - Add New Resource" at bounding box center [182, 470] width 152 height 22
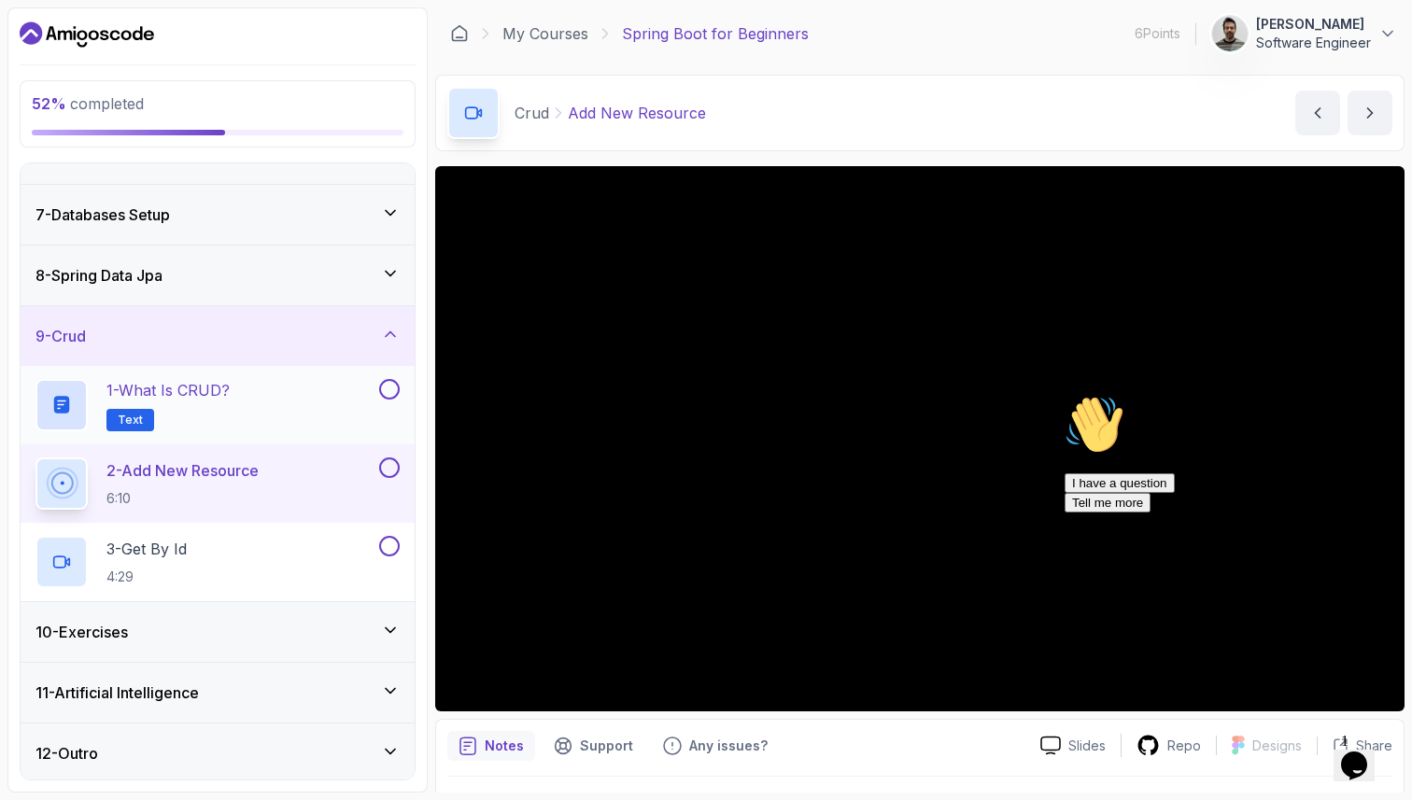
click at [352, 401] on div "1 - What is CRUD? Text" at bounding box center [205, 405] width 340 height 52
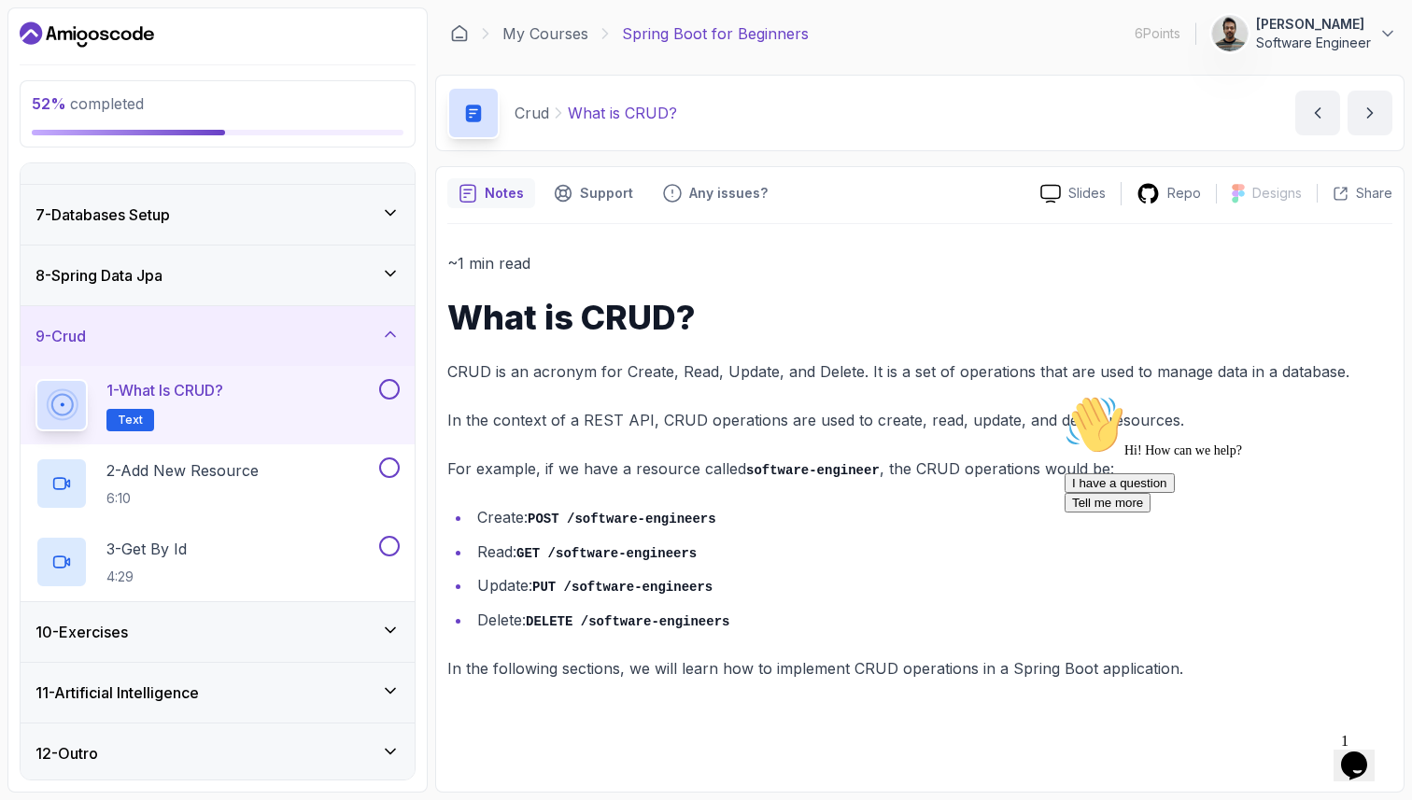
click at [133, 416] on span "Text" at bounding box center [130, 420] width 25 height 15
click at [1358, 109] on button "next content" at bounding box center [1369, 113] width 45 height 45
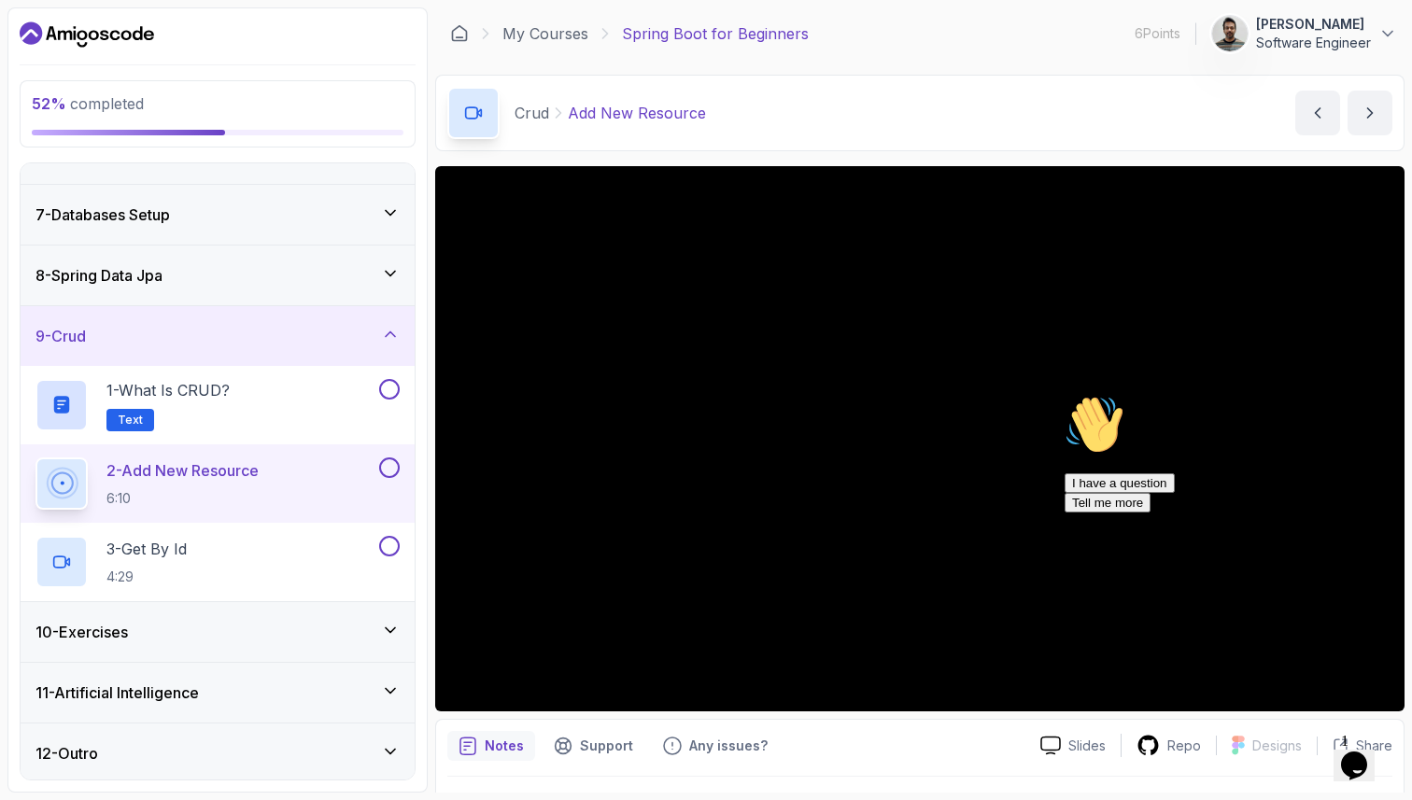
click at [1064, 395] on icon "Chat attention grabber" at bounding box center [1064, 395] width 0 height 0
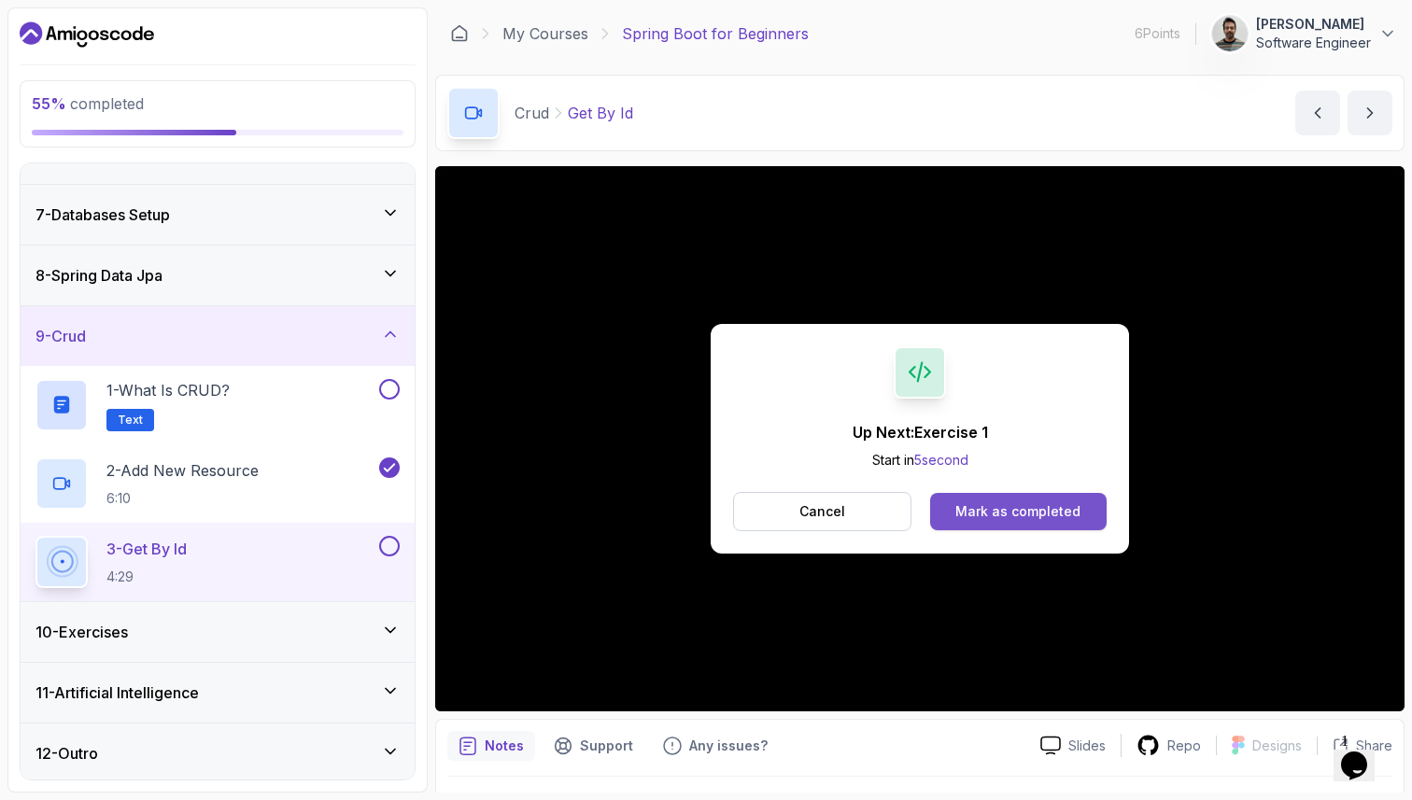
click at [1084, 513] on button "Mark as completed" at bounding box center [1018, 511] width 176 height 37
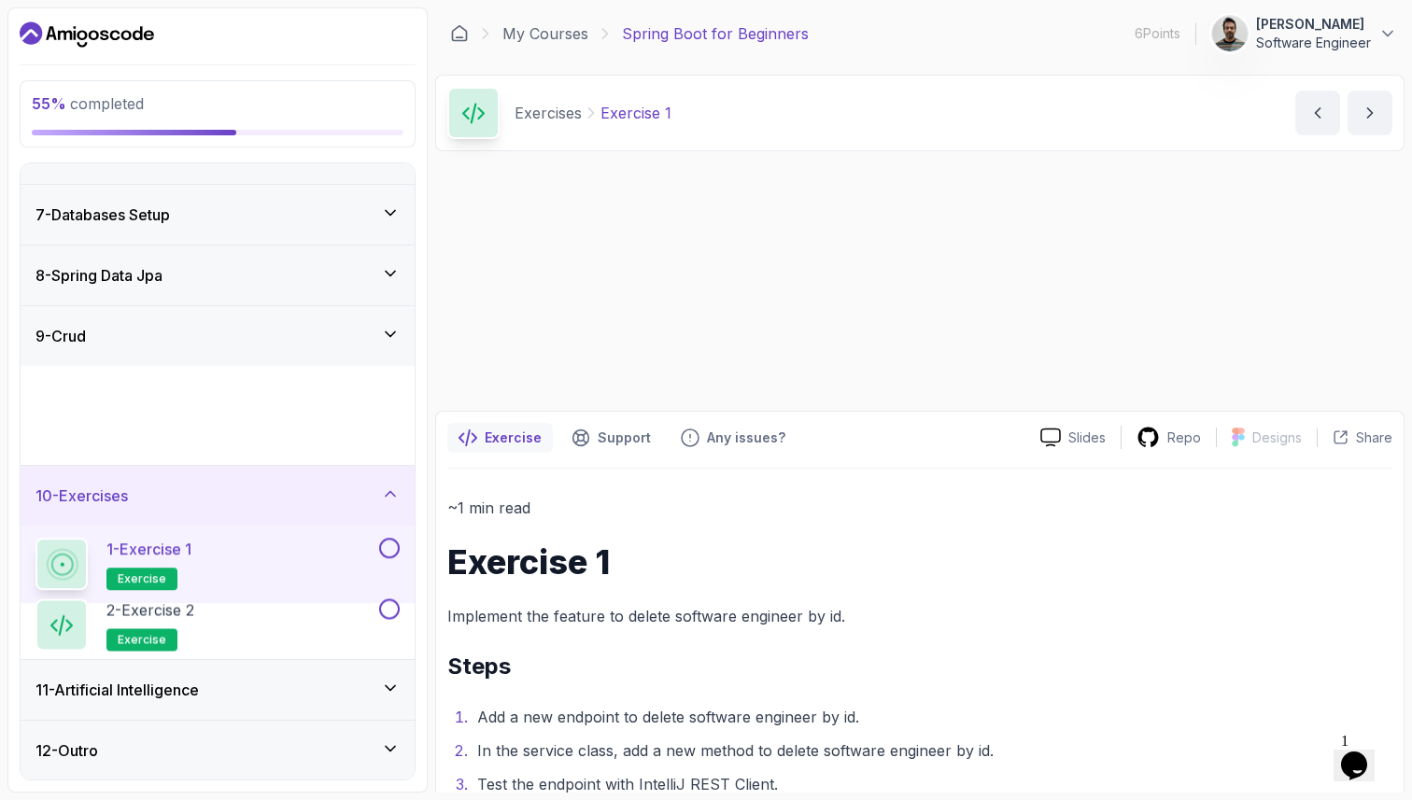
scroll to position [343, 0]
